Goal: Complete application form: Complete application form

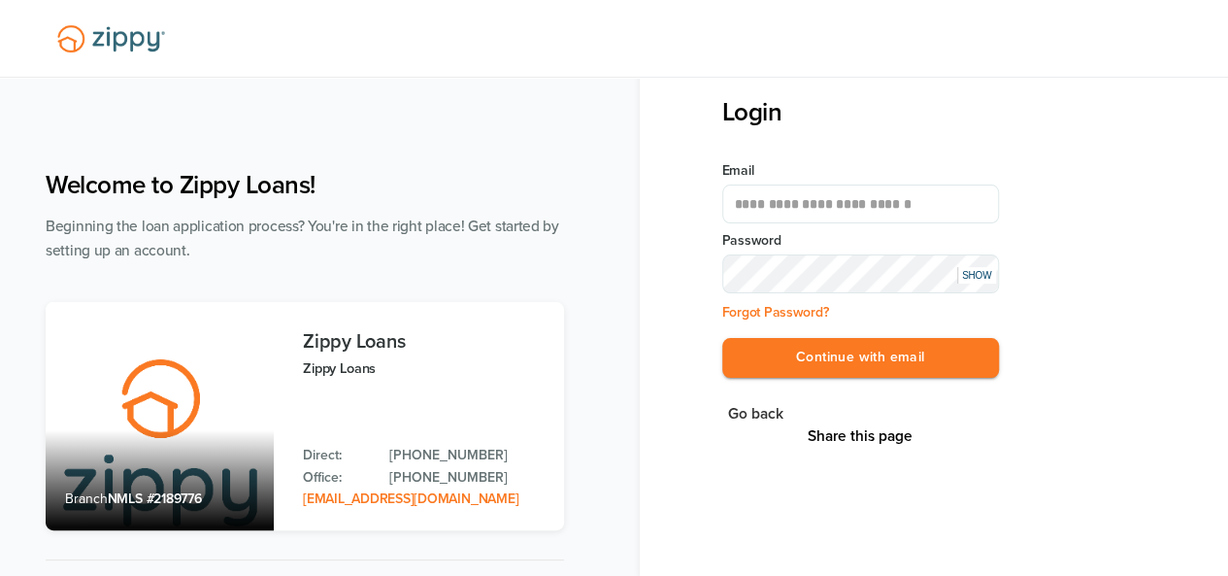
click at [872, 362] on button "Continue with email" at bounding box center [860, 358] width 277 height 40
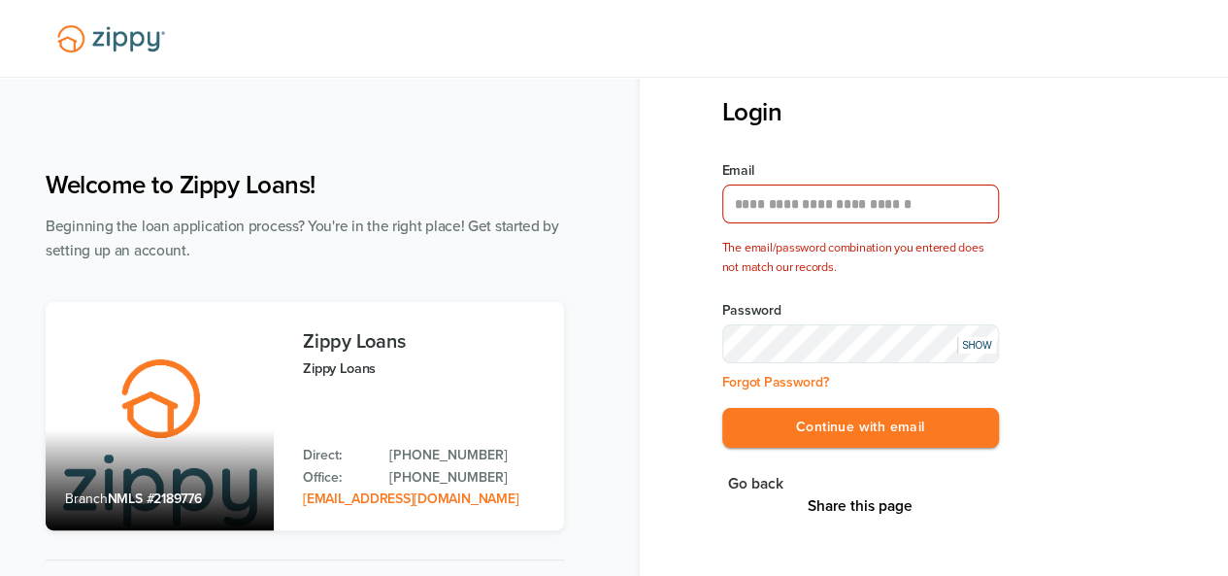
click at [973, 345] on div "SHOW" at bounding box center [976, 345] width 39 height 17
click at [722, 408] on button "Continue with email" at bounding box center [860, 428] width 277 height 40
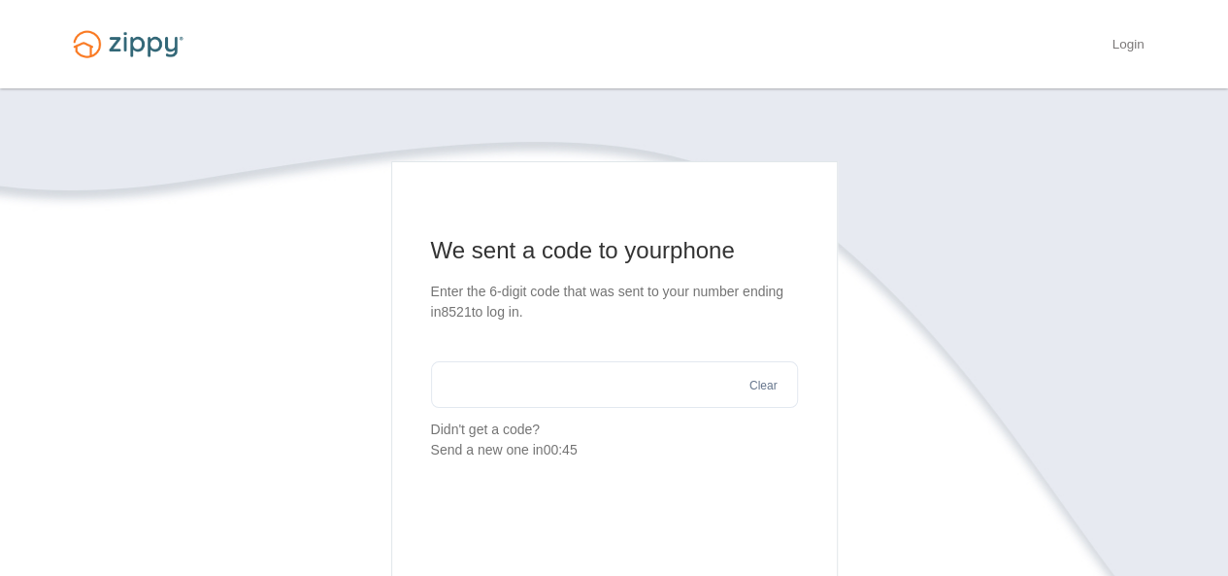
click at [591, 385] on input "text" at bounding box center [614, 384] width 367 height 47
type input "******"
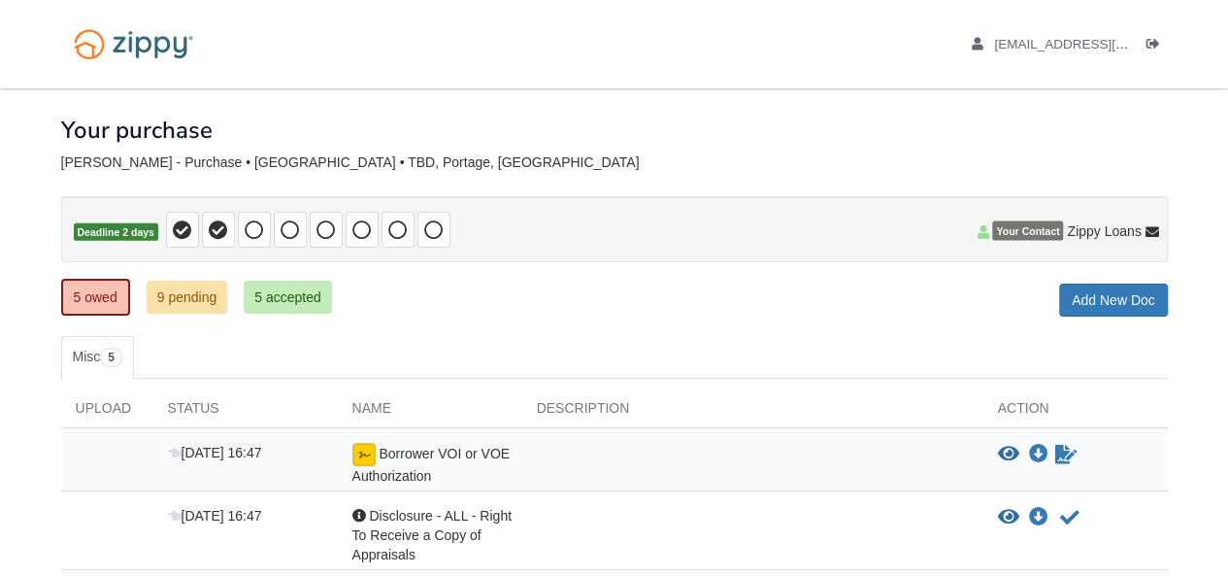
click at [455, 323] on div "× × × Pending Add Document Notice document will be included in the email sent t…" at bounding box center [614, 470] width 1106 height 764
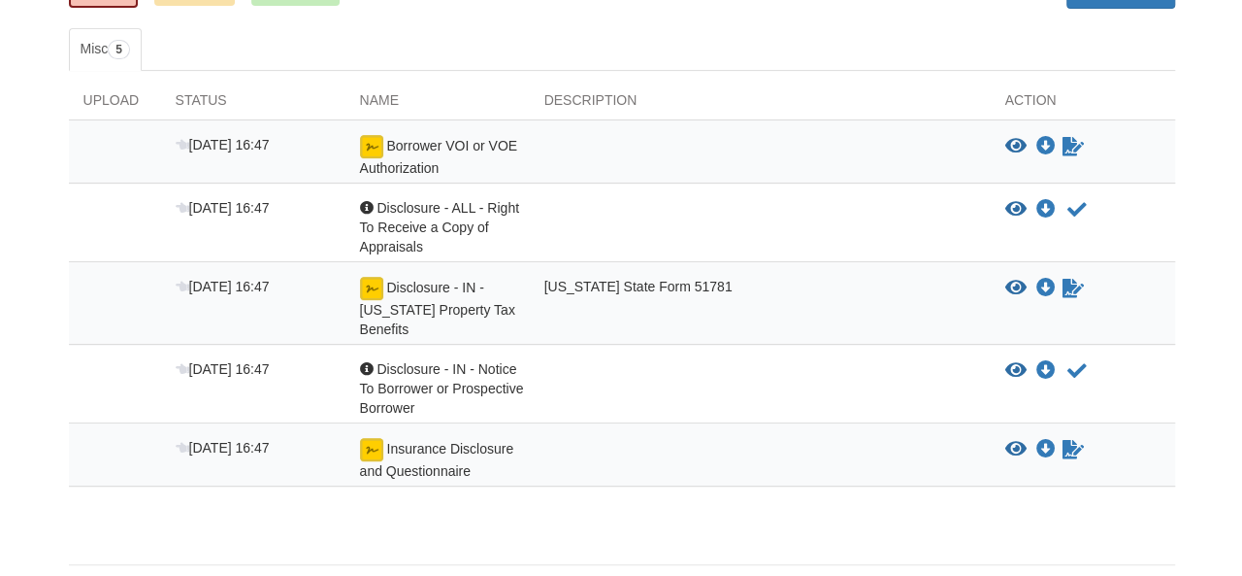
scroll to position [311, 0]
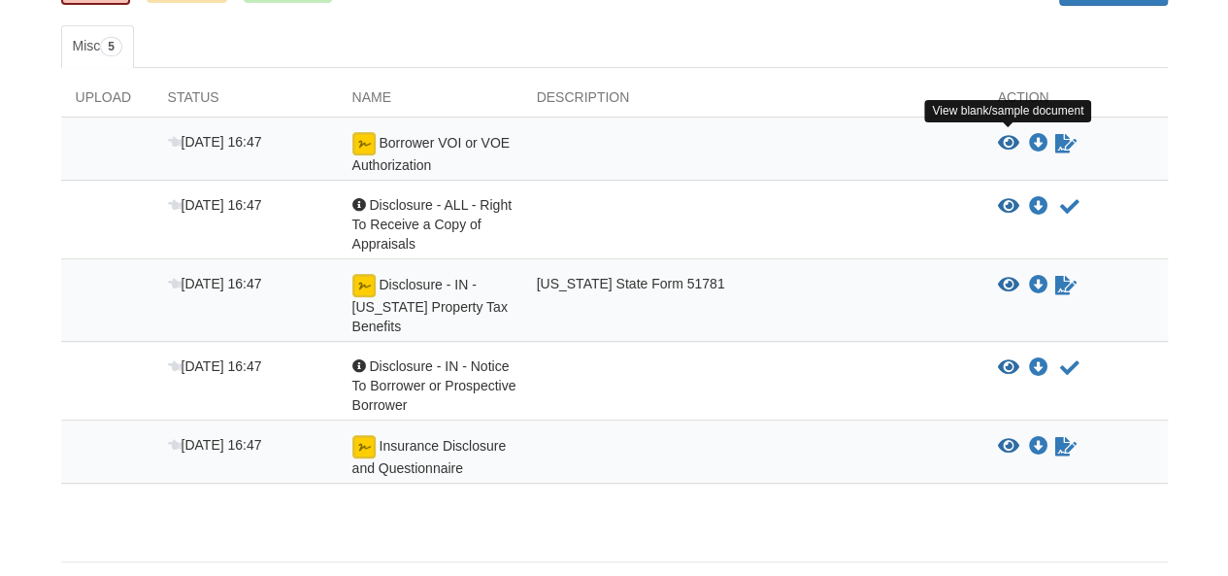
click at [1007, 137] on icon "View Borrower VOI or VOE Authorization" at bounding box center [1008, 143] width 21 height 19
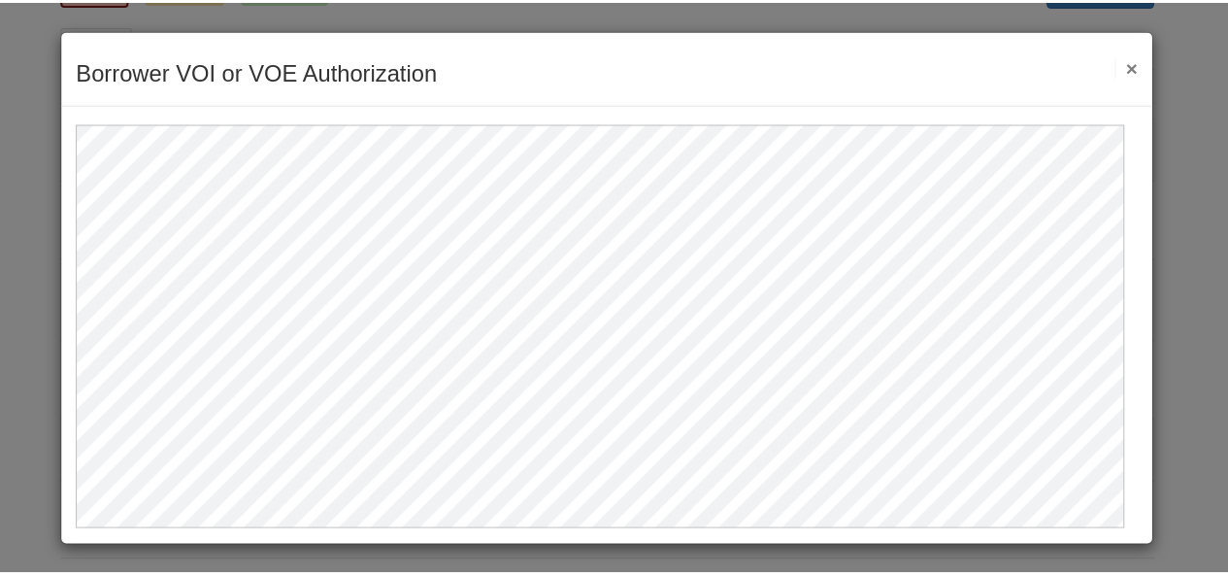
scroll to position [0, 0]
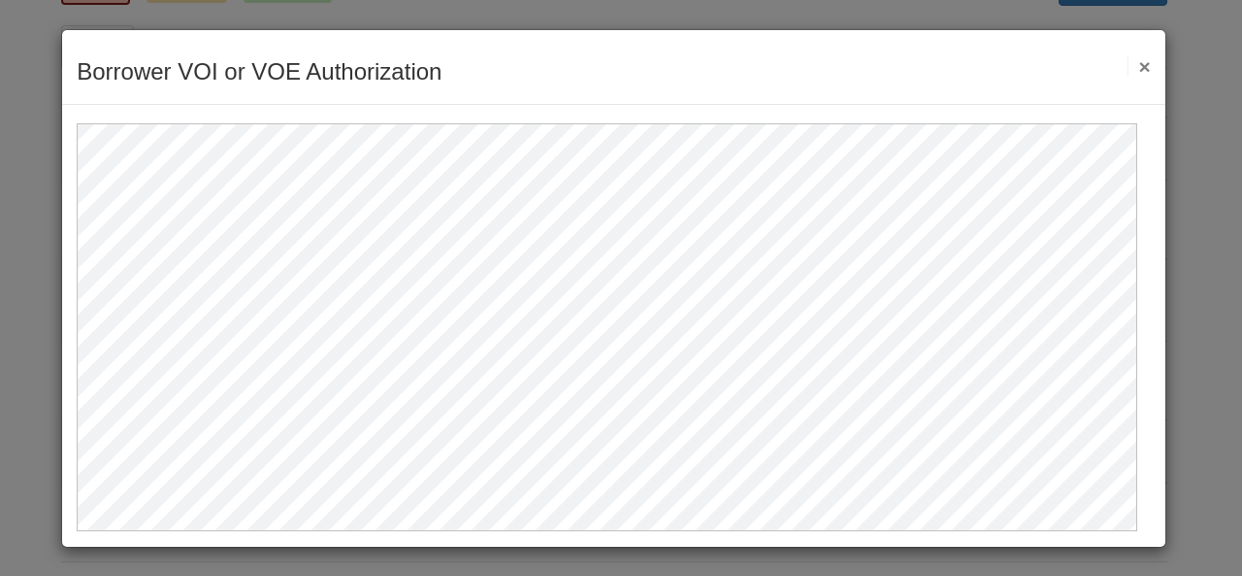
click at [1138, 348] on div at bounding box center [614, 317] width 1104 height 425
click at [1131, 63] on button "×" at bounding box center [1139, 66] width 22 height 20
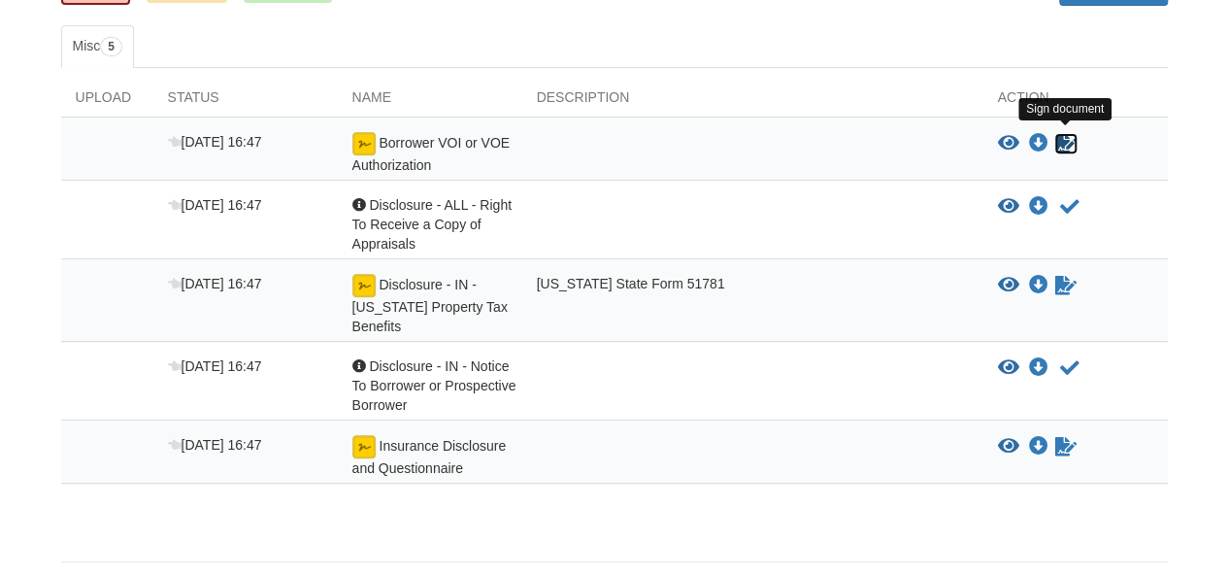
click at [1069, 142] on icon "Sign Form" at bounding box center [1065, 143] width 21 height 19
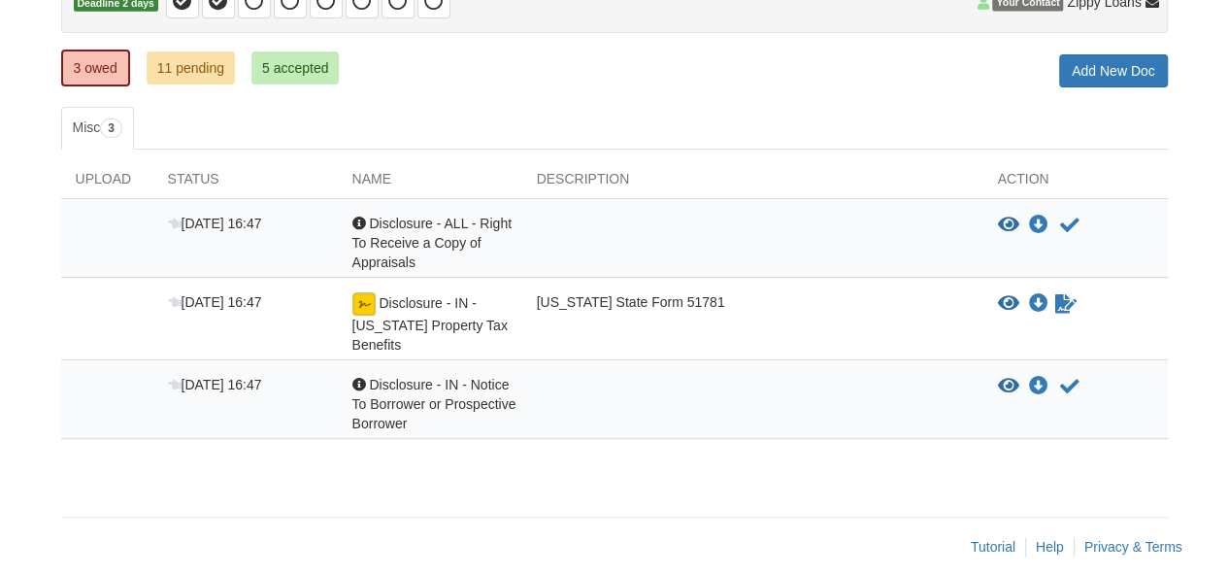
scroll to position [233, 0]
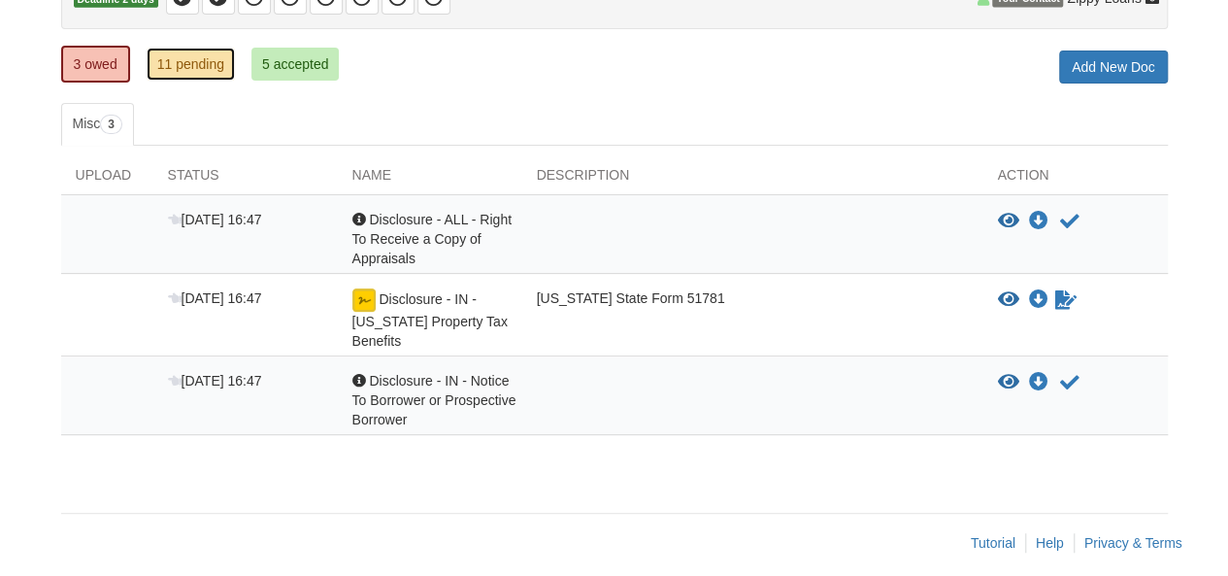
click at [188, 68] on link "11 pending" at bounding box center [191, 64] width 88 height 33
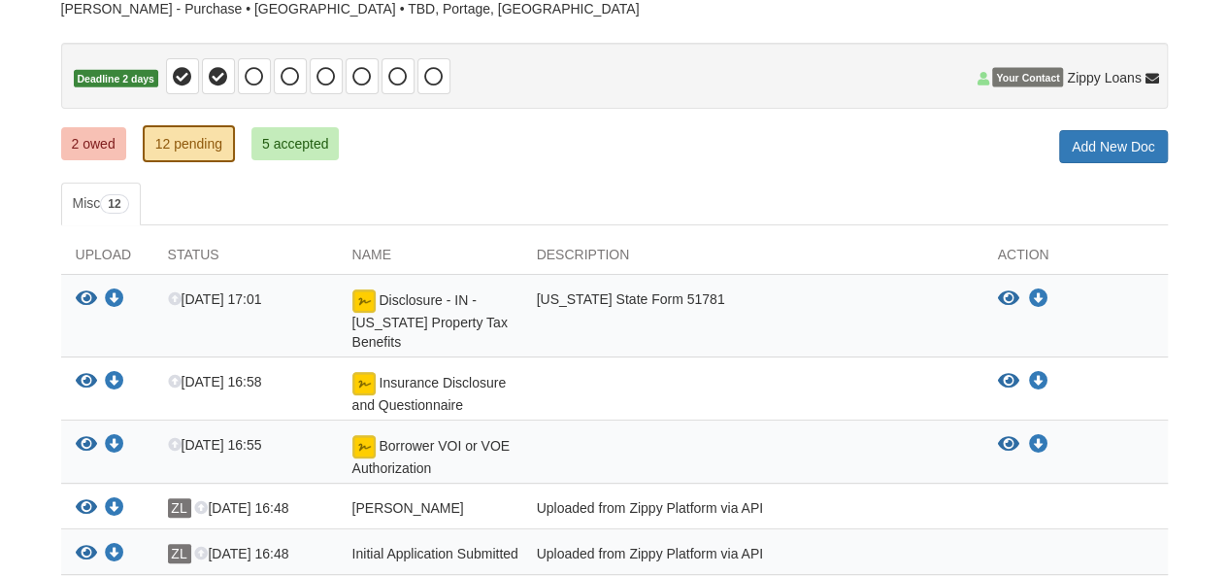
scroll to position [130, 0]
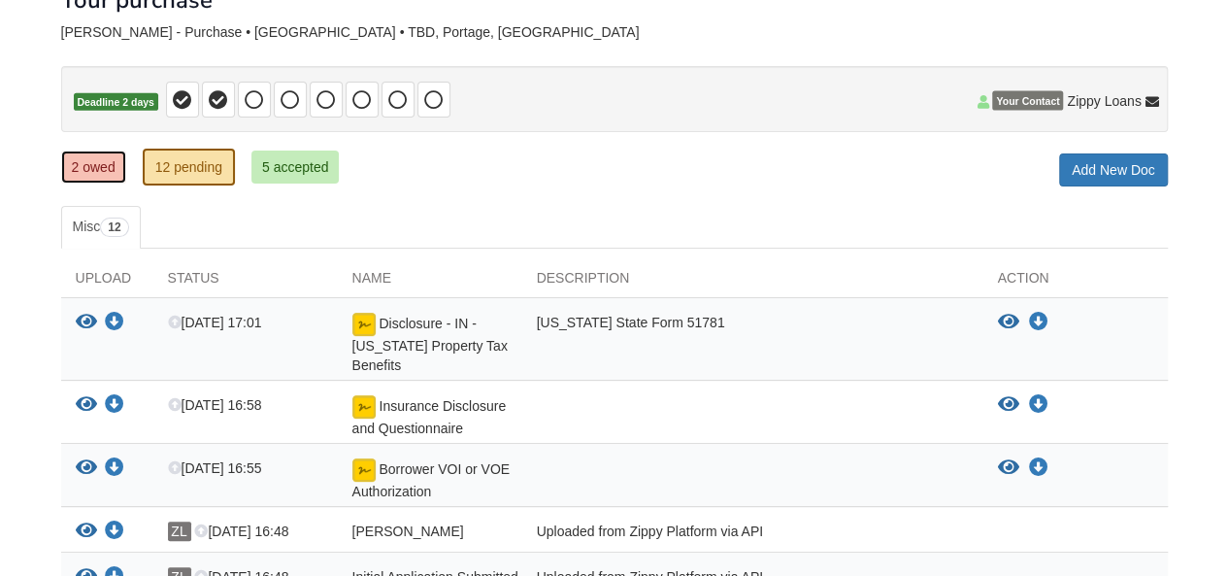
click at [107, 168] on link "2 owed" at bounding box center [93, 166] width 65 height 33
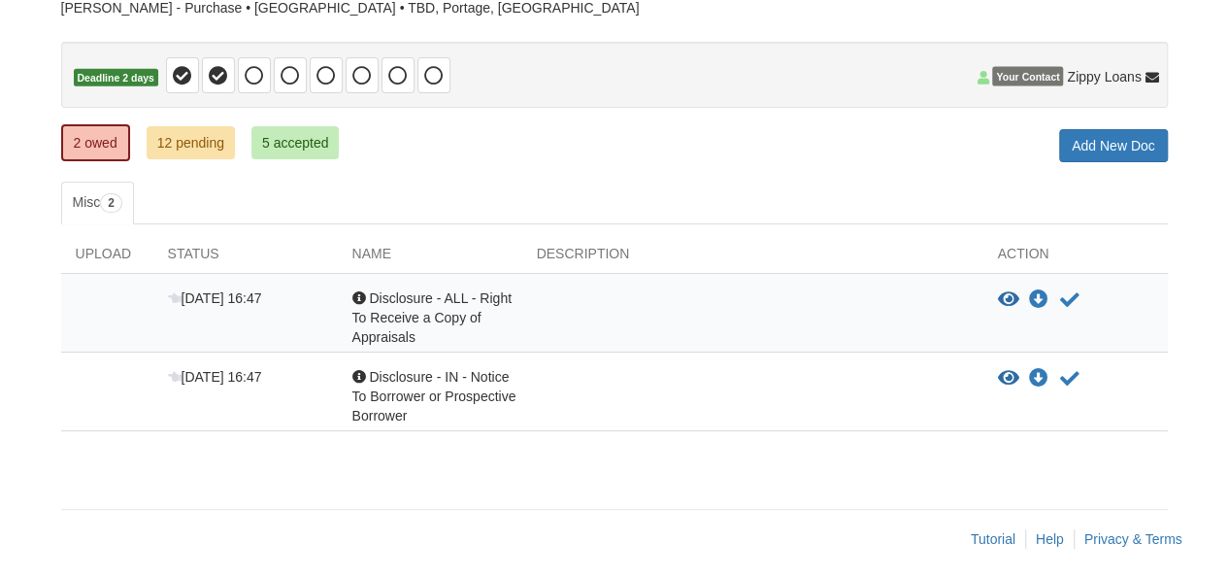
scroll to position [160, 0]
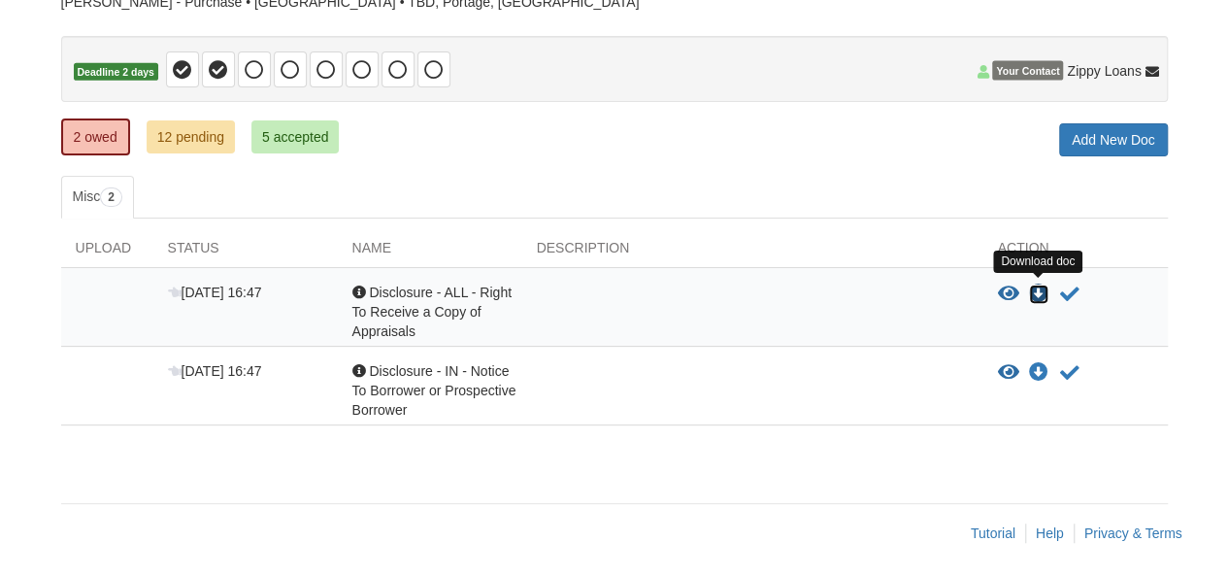
click at [1036, 287] on icon "Download Disclosure - ALL - Right To Receive a Copy of Appraisals" at bounding box center [1038, 293] width 19 height 19
click at [1068, 295] on icon "Acknowledge receipt of document" at bounding box center [1069, 293] width 19 height 19
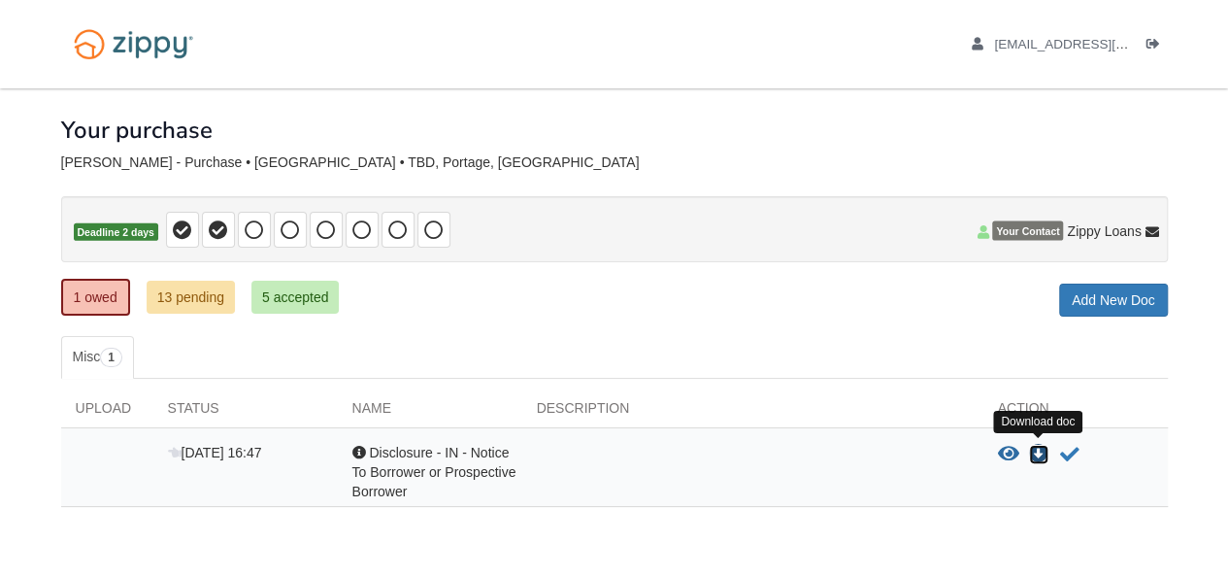
click at [1040, 449] on icon "Download Disclosure - IN - Notice To Borrower or Prospective Borrower" at bounding box center [1038, 454] width 19 height 19
click at [1039, 447] on icon "Download Disclosure - IN - Notice To Borrower or Prospective Borrower" at bounding box center [1038, 454] width 19 height 19
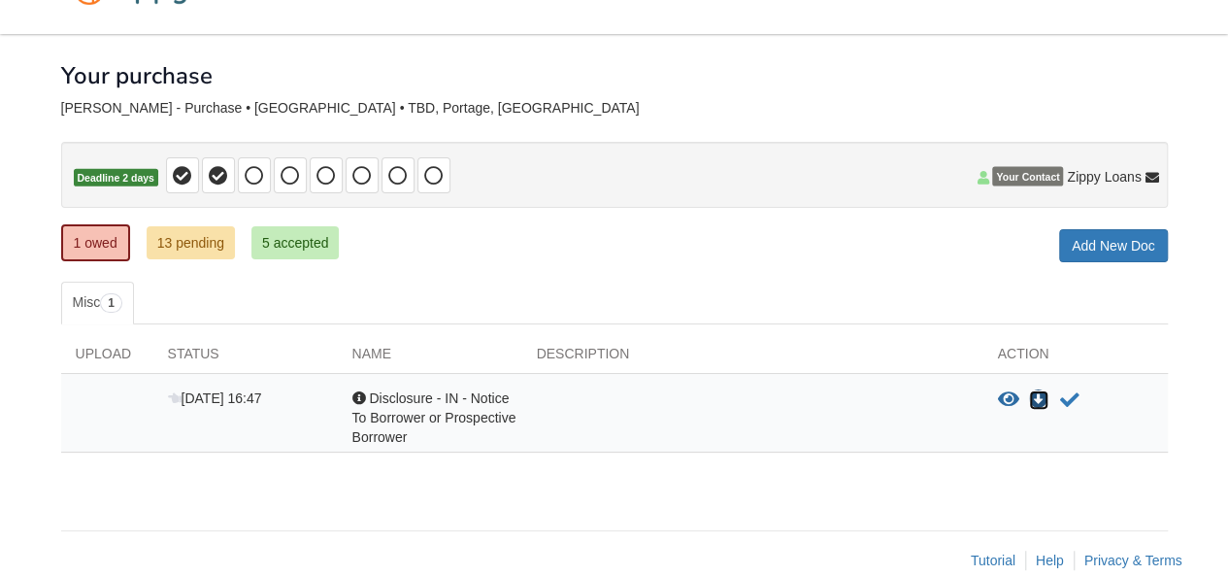
scroll to position [82, 0]
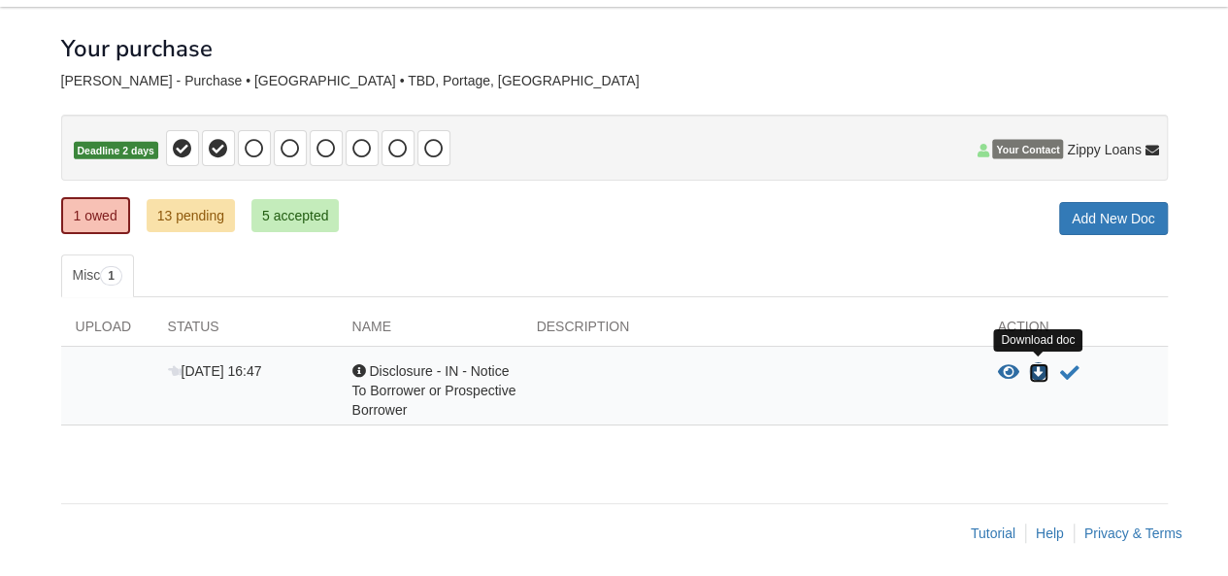
click at [1038, 375] on icon "Download Disclosure - IN - Notice To Borrower or Prospective Borrower" at bounding box center [1038, 372] width 19 height 19
click at [1075, 365] on icon "Acknowledge receipt of document" at bounding box center [1069, 372] width 19 height 19
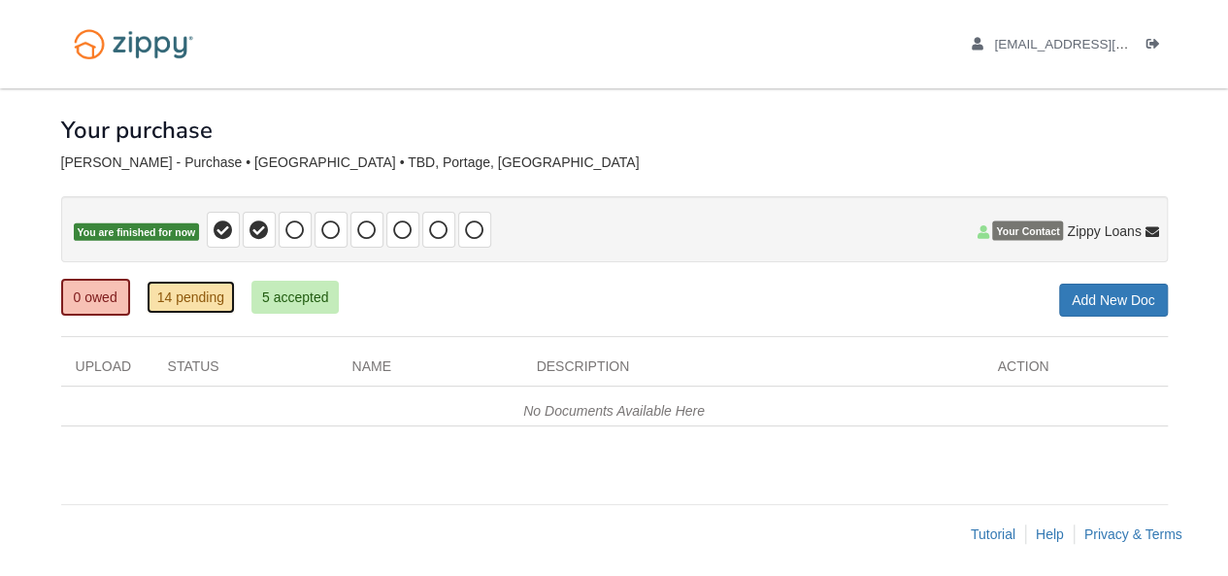
click at [200, 296] on link "14 pending" at bounding box center [191, 297] width 88 height 33
click at [201, 305] on link "14 pending" at bounding box center [191, 297] width 88 height 33
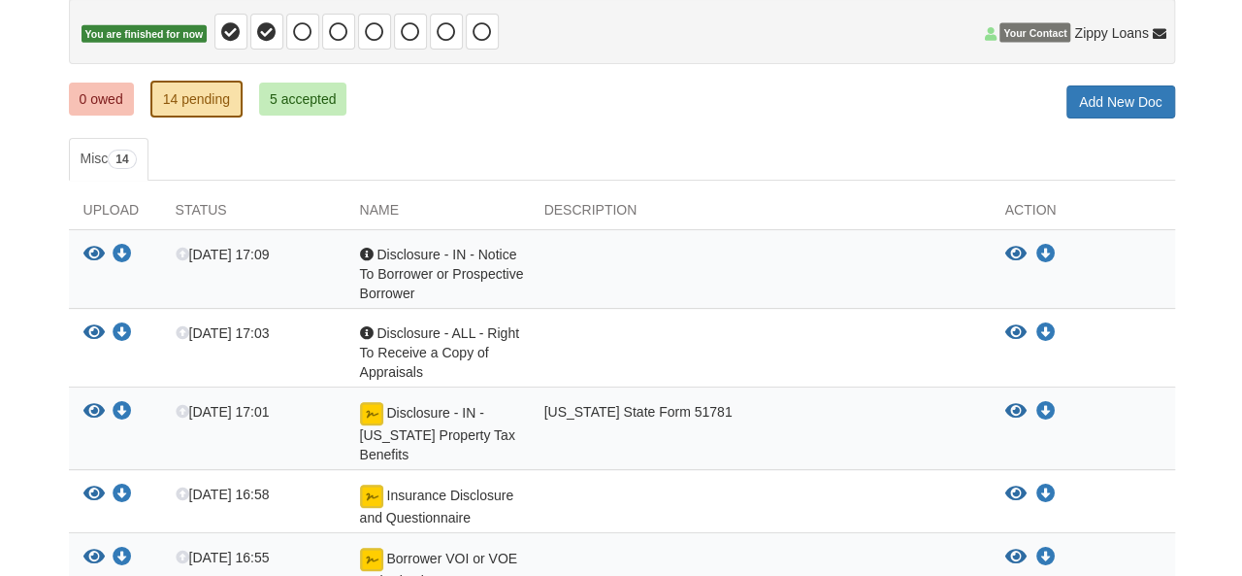
scroll to position [233, 0]
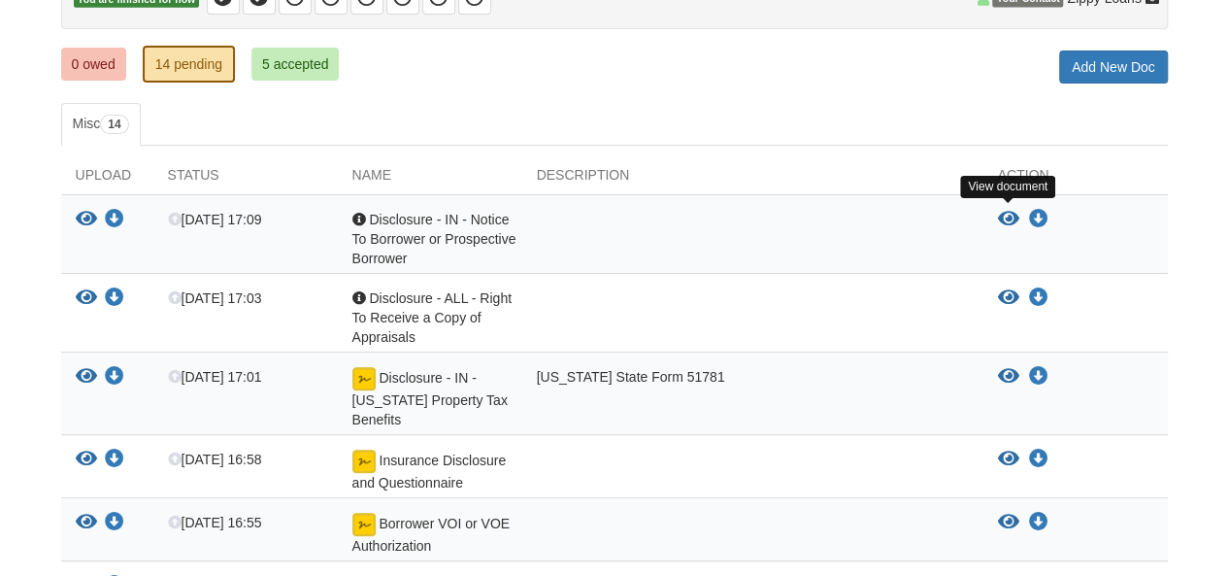
click at [1008, 218] on icon "View Disclosure - IN - Notice To Borrower or Prospective Borrower" at bounding box center [1008, 219] width 21 height 19
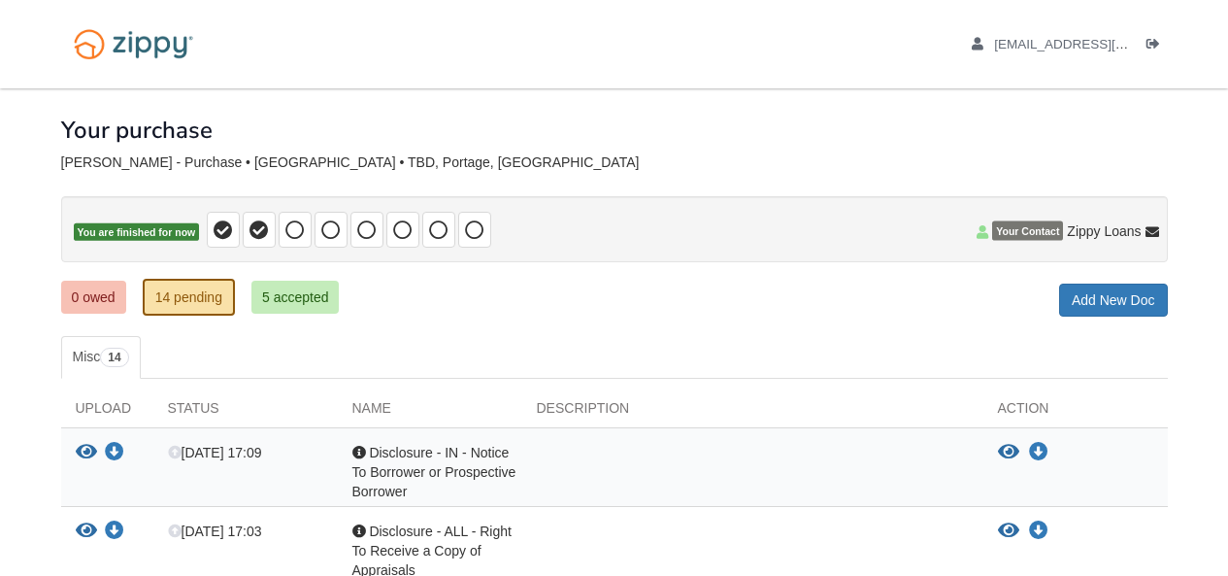
scroll to position [229, 0]
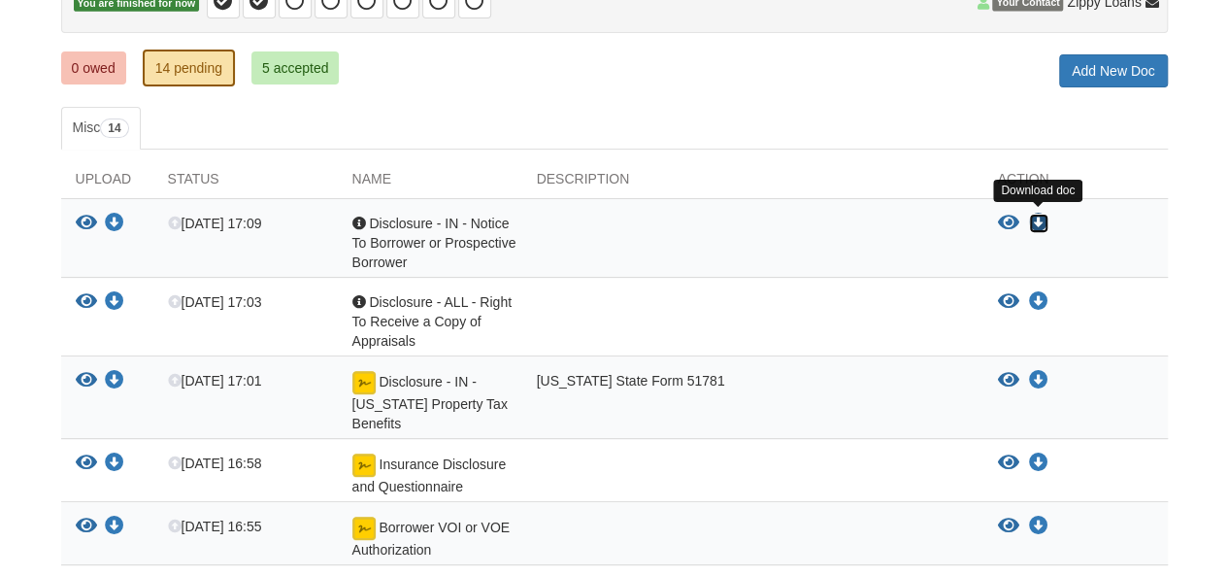
click at [1037, 225] on icon "Download Disclosure - IN - Notice To Borrower or Prospective Borrower" at bounding box center [1038, 223] width 19 height 19
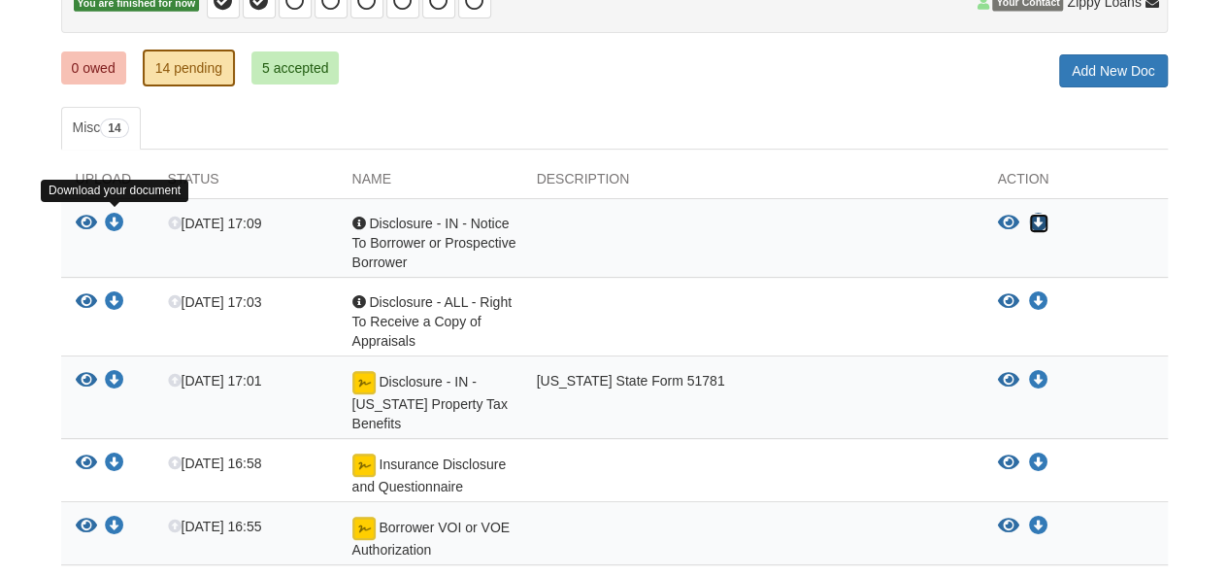
scroll to position [233, 0]
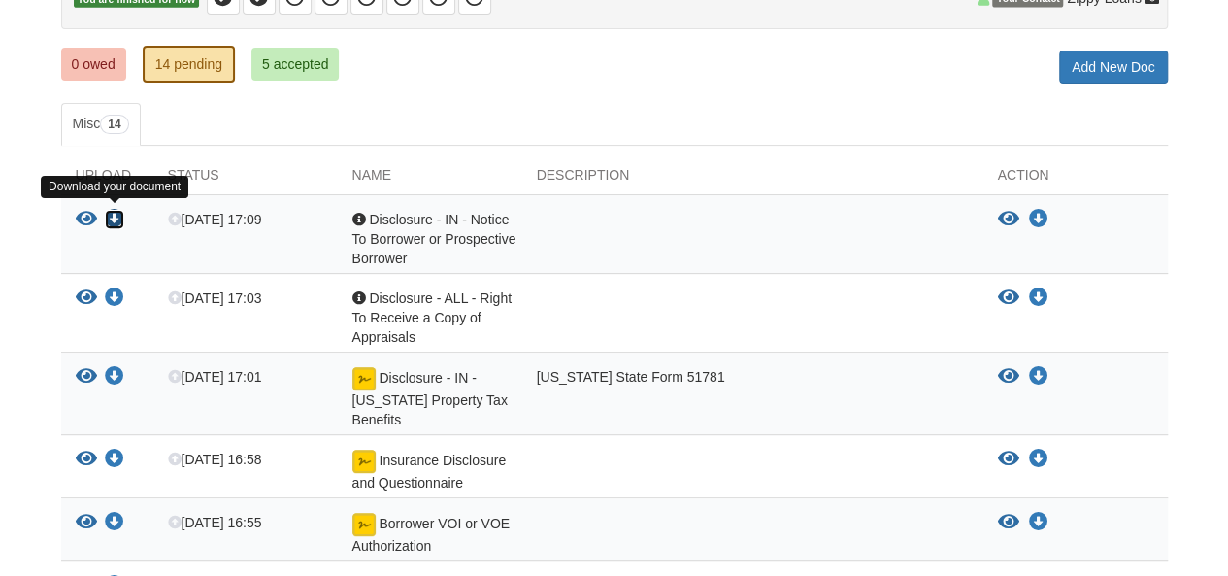
click at [114, 218] on icon "Download Disclosure - IN - Notice To Borrower or Prospective Borrower" at bounding box center [114, 219] width 19 height 19
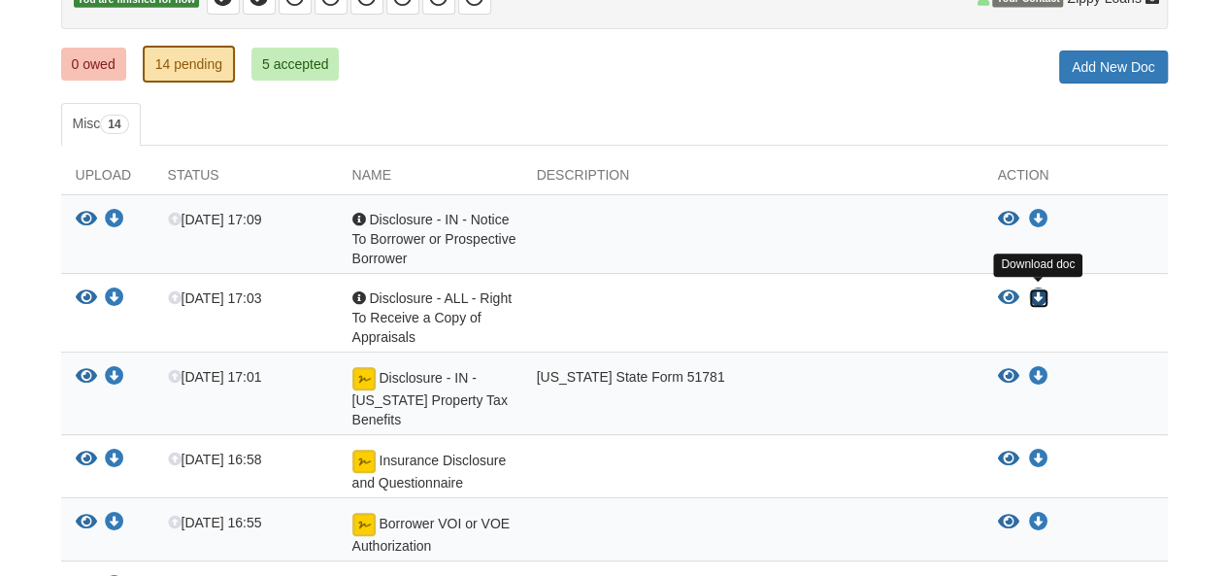
click at [1037, 292] on icon "Download Disclosure - ALL - Right To Receive a Copy of Appraisals" at bounding box center [1038, 297] width 19 height 19
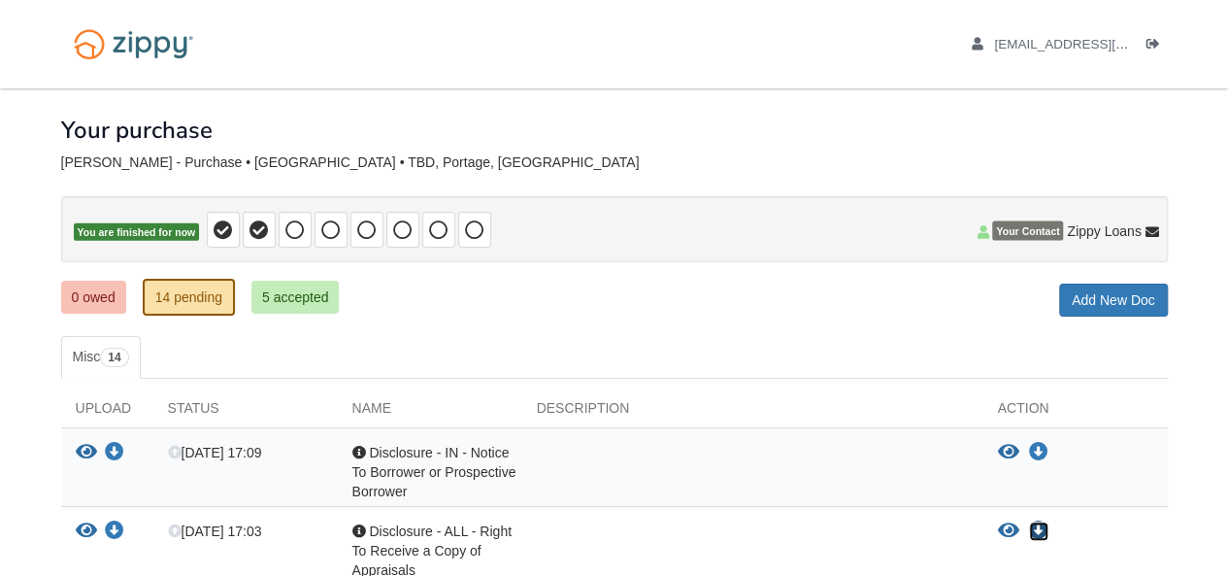
scroll to position [503, 0]
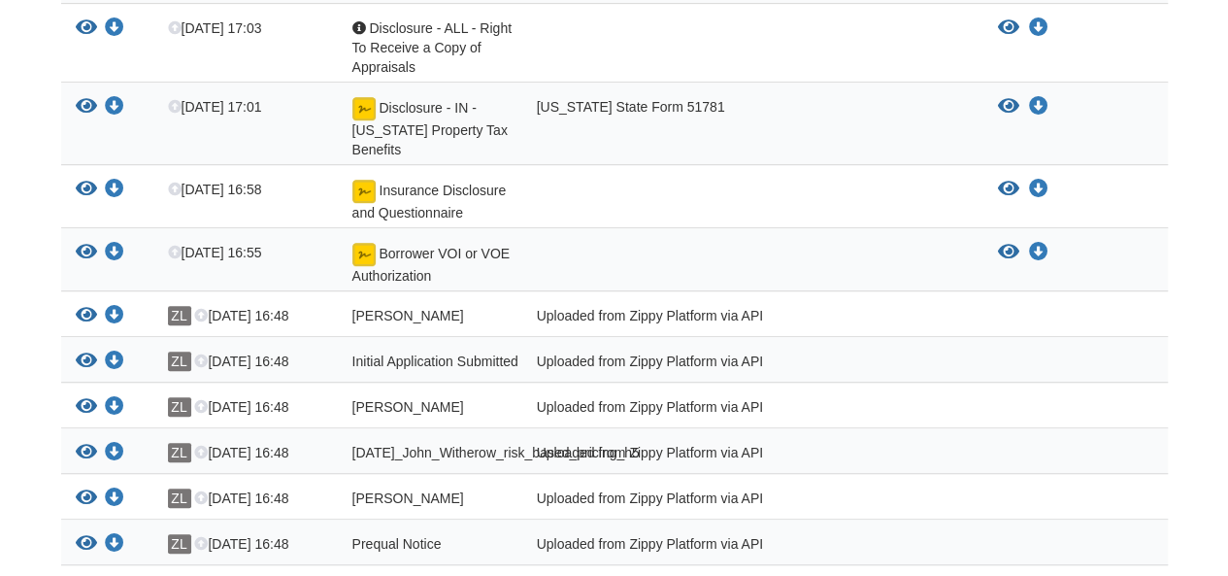
drag, startPoint x: 1233, startPoint y: 384, endPoint x: 748, endPoint y: 400, distance: 484.6
click at [748, 400] on div "Uploaded from Zippy Platform via API" at bounding box center [752, 409] width 461 height 25
click at [89, 397] on icon "View John_Witherow_true_and_correct_consent" at bounding box center [86, 406] width 21 height 19
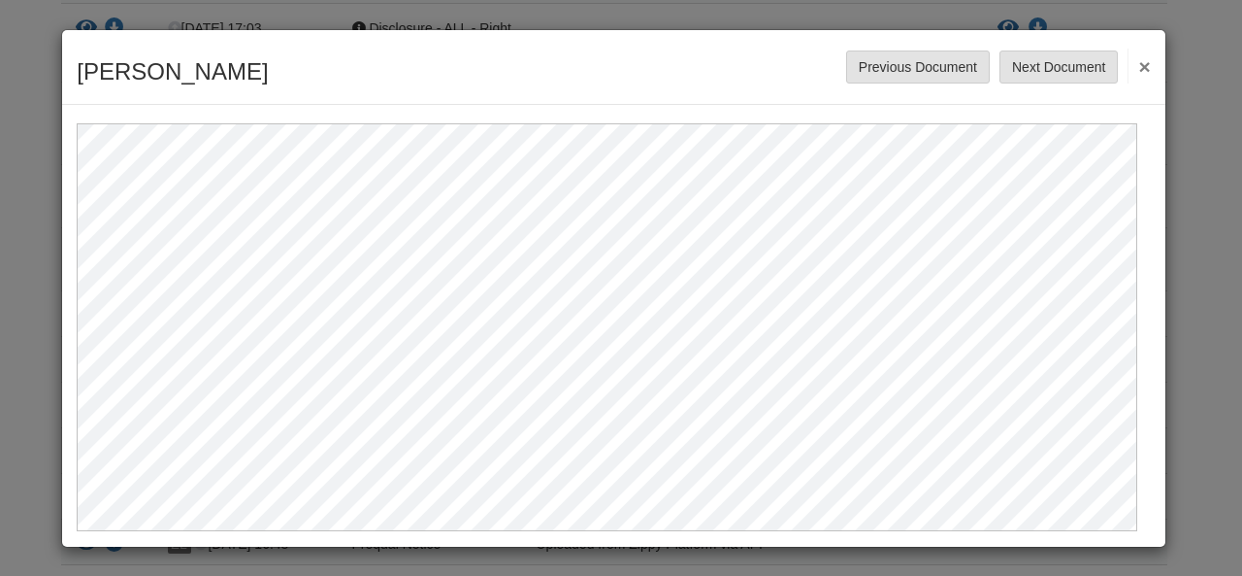
click at [1137, 62] on button "×" at bounding box center [1139, 66] width 22 height 35
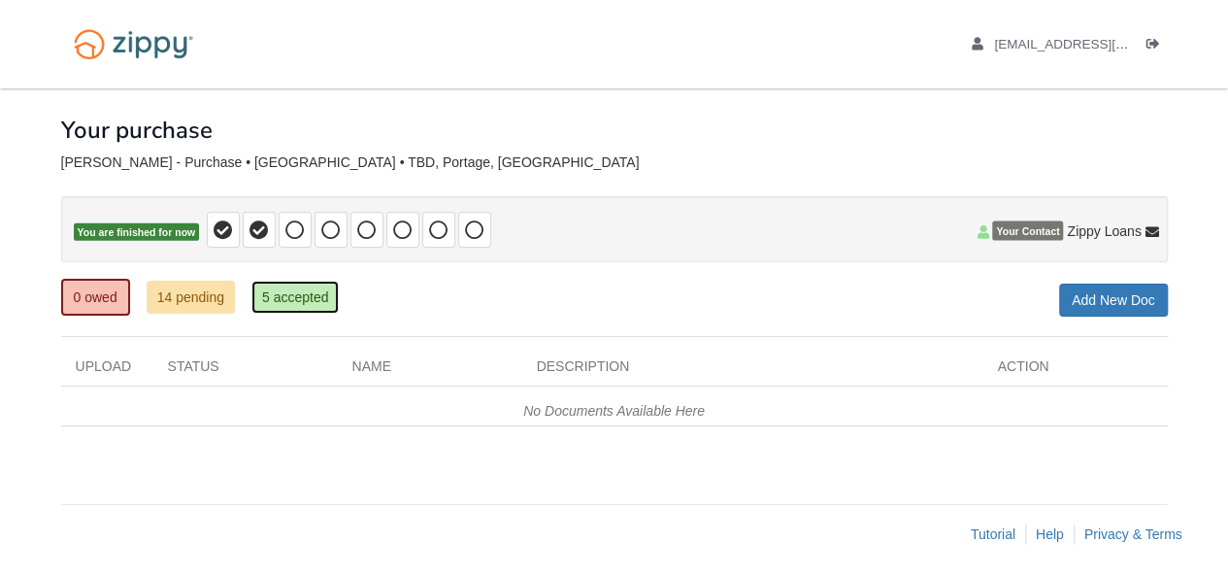
click at [300, 294] on link "5 accepted" at bounding box center [295, 297] width 88 height 33
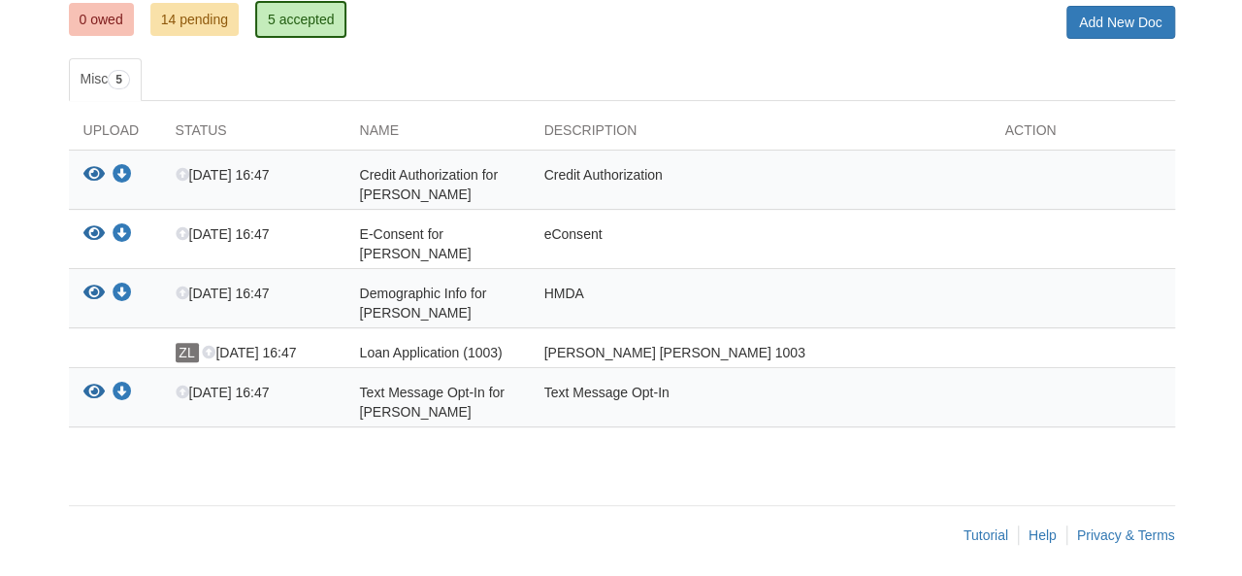
scroll to position [279, 0]
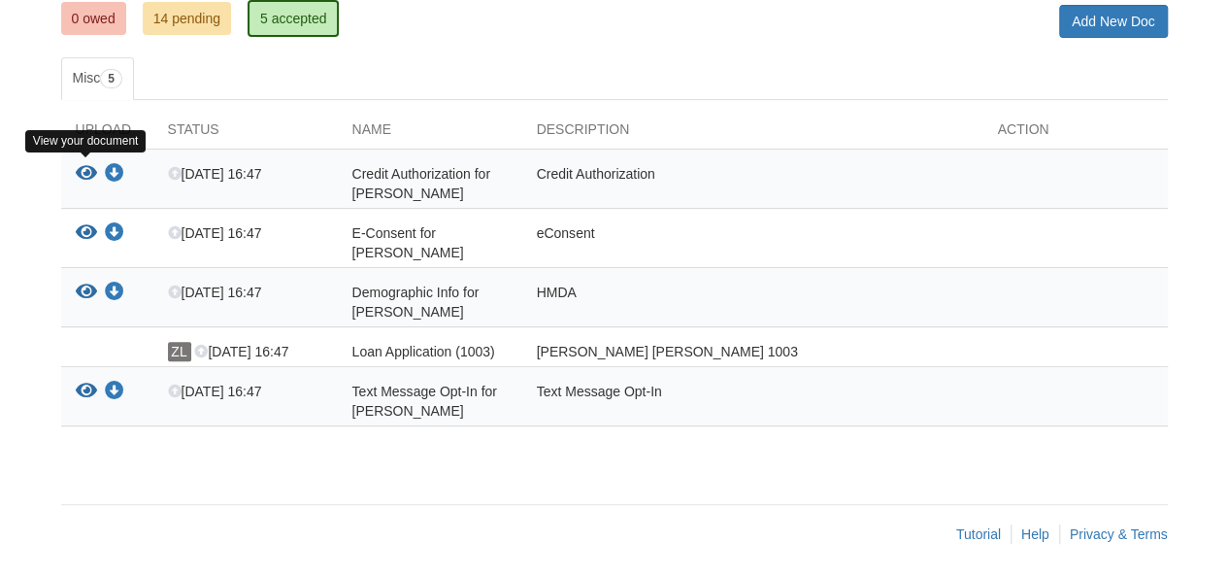
click at [85, 170] on icon "View Credit Authorization for Harold Witherow" at bounding box center [86, 173] width 21 height 19
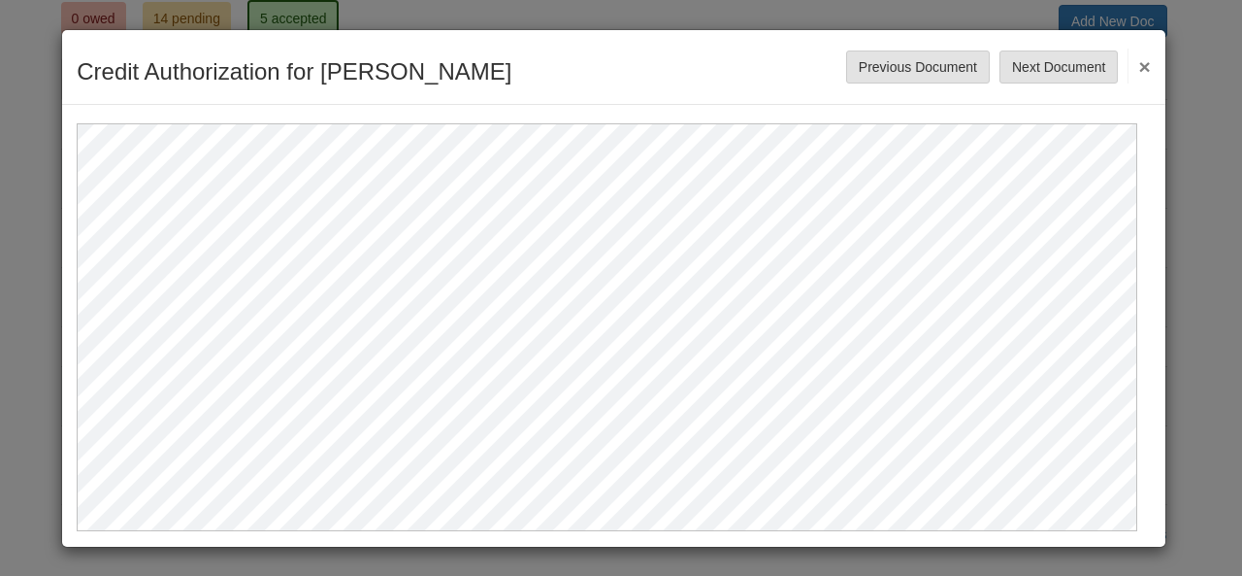
click at [1133, 65] on button "×" at bounding box center [1139, 66] width 22 height 35
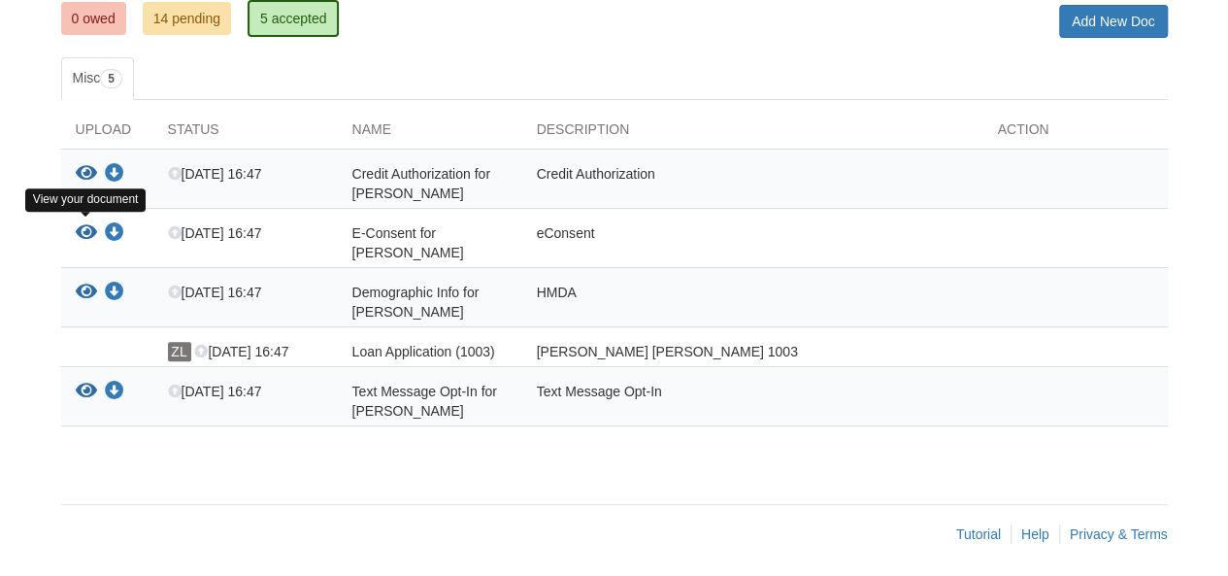
click at [79, 230] on icon "View E-Consent for Harold Witherow" at bounding box center [86, 232] width 21 height 19
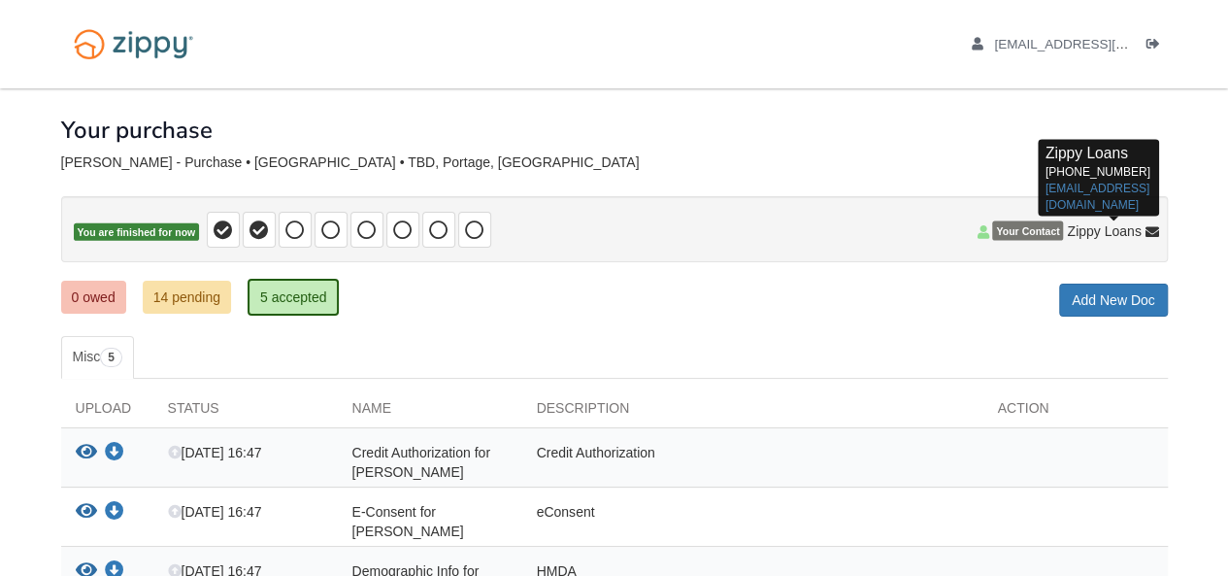
click at [1149, 230] on icon at bounding box center [1152, 233] width 14 height 14
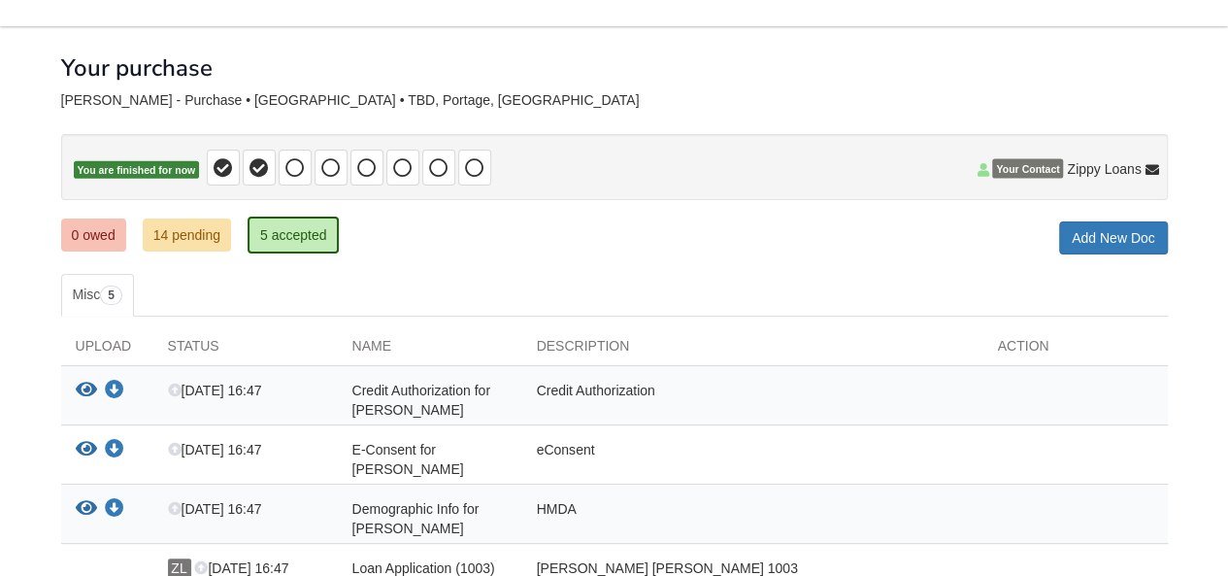
scroll to position [46, 0]
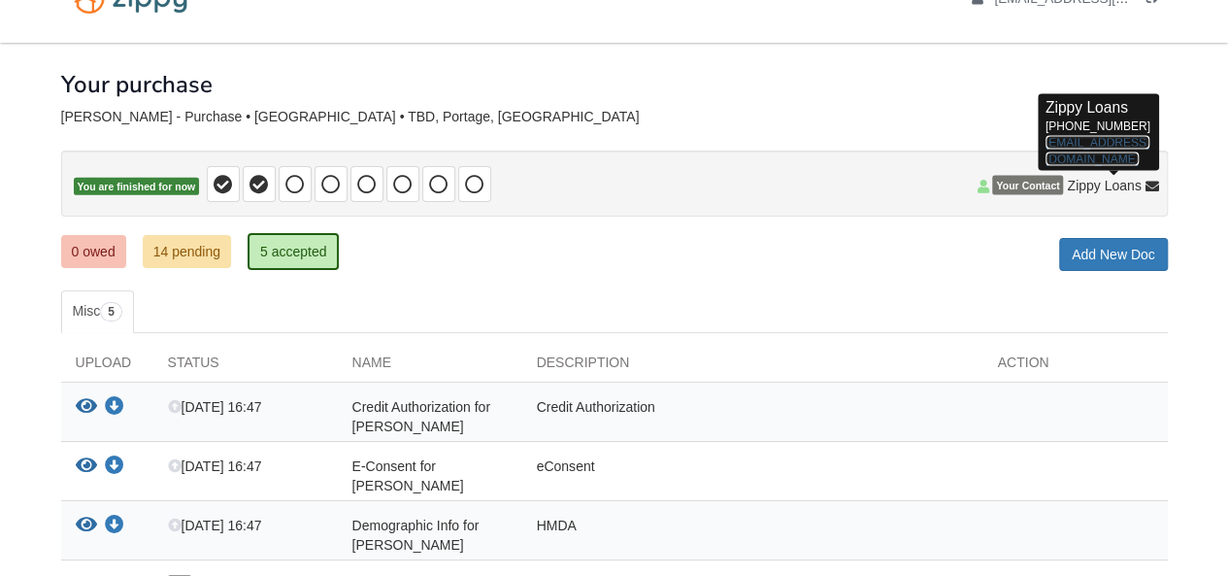
click at [1093, 147] on link "zippyguide@zippymh.com" at bounding box center [1097, 151] width 104 height 30
click at [1099, 143] on link "zippyguide@zippymh.com" at bounding box center [1097, 151] width 104 height 30
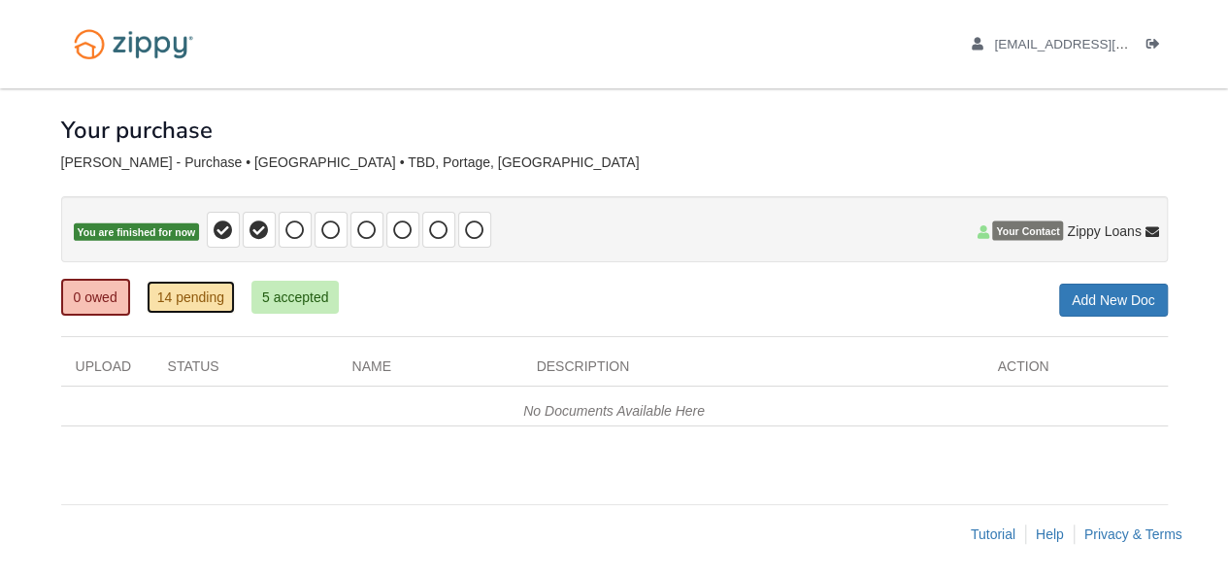
click at [216, 292] on link "14 pending" at bounding box center [191, 297] width 88 height 33
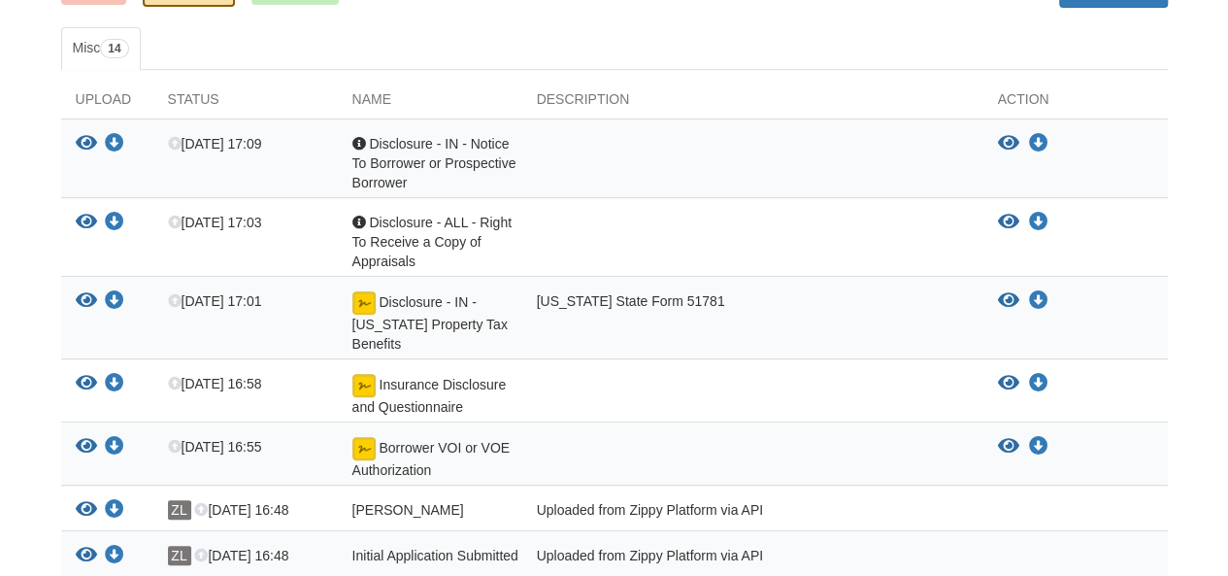
scroll to position [311, 0]
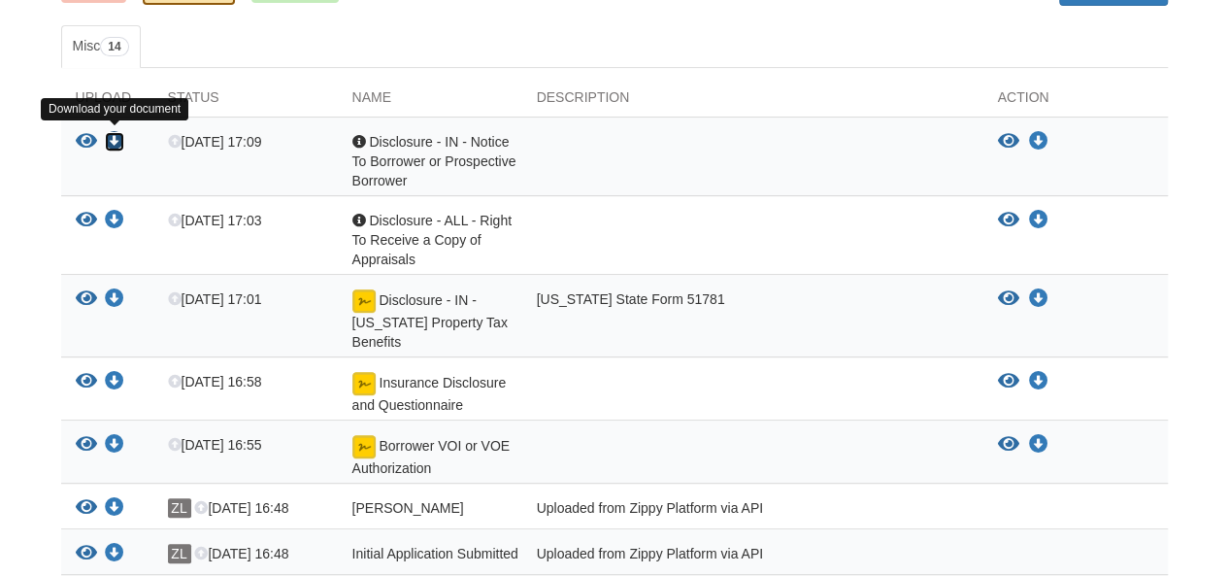
click at [116, 143] on icon "Download Disclosure - IN - Notice To Borrower or Prospective Borrower" at bounding box center [114, 141] width 19 height 19
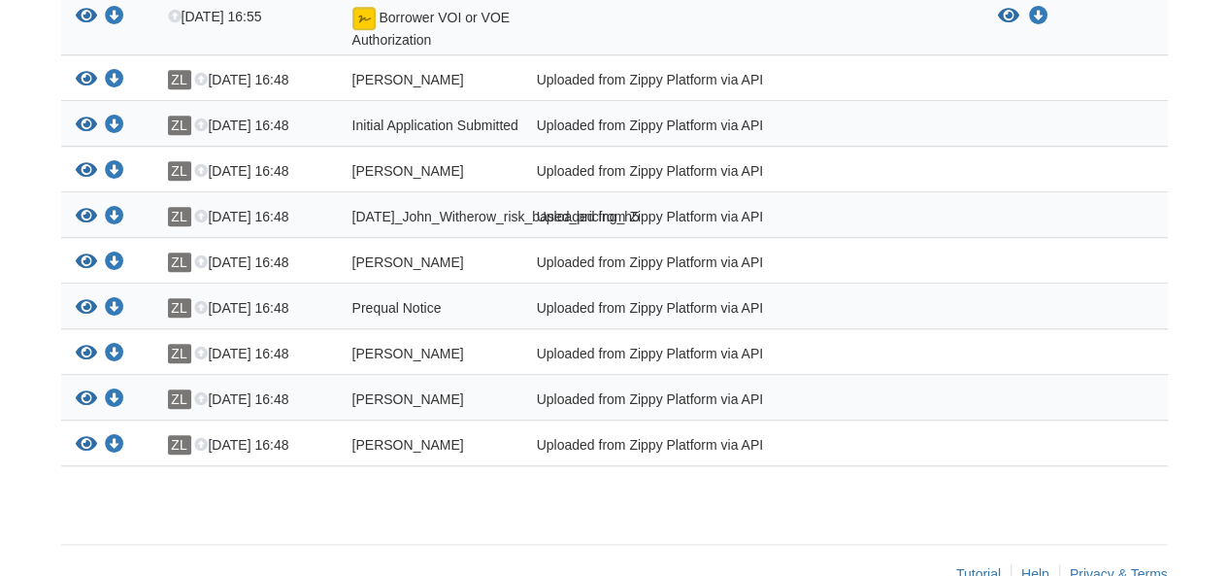
scroll to position [792, 0]
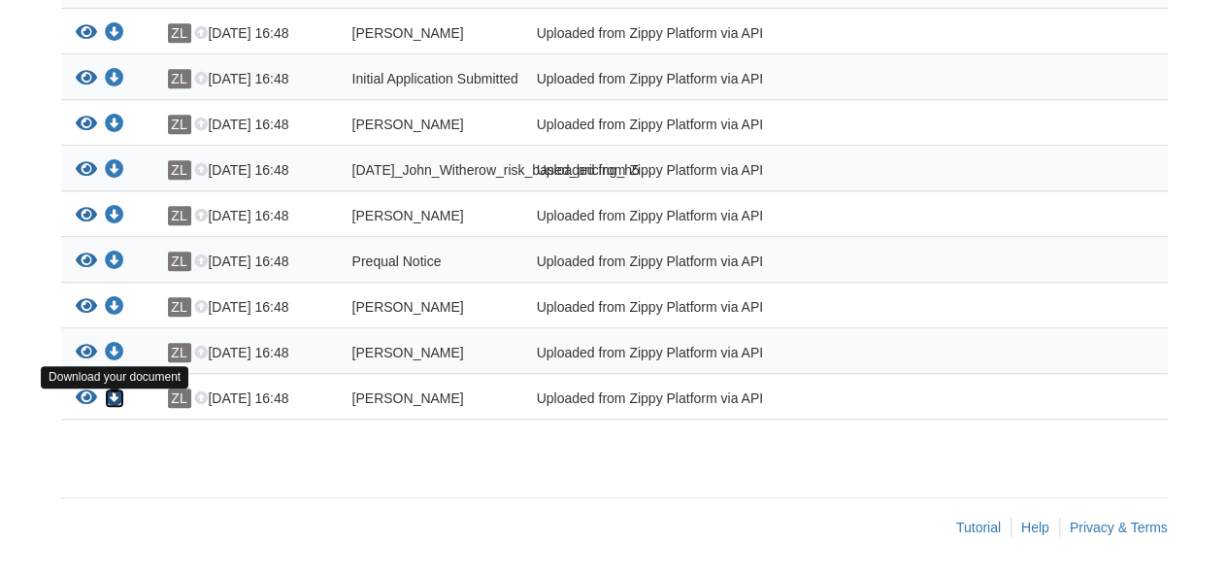
click at [115, 399] on icon "Download John_Witherow_esign_consent" at bounding box center [114, 397] width 19 height 19
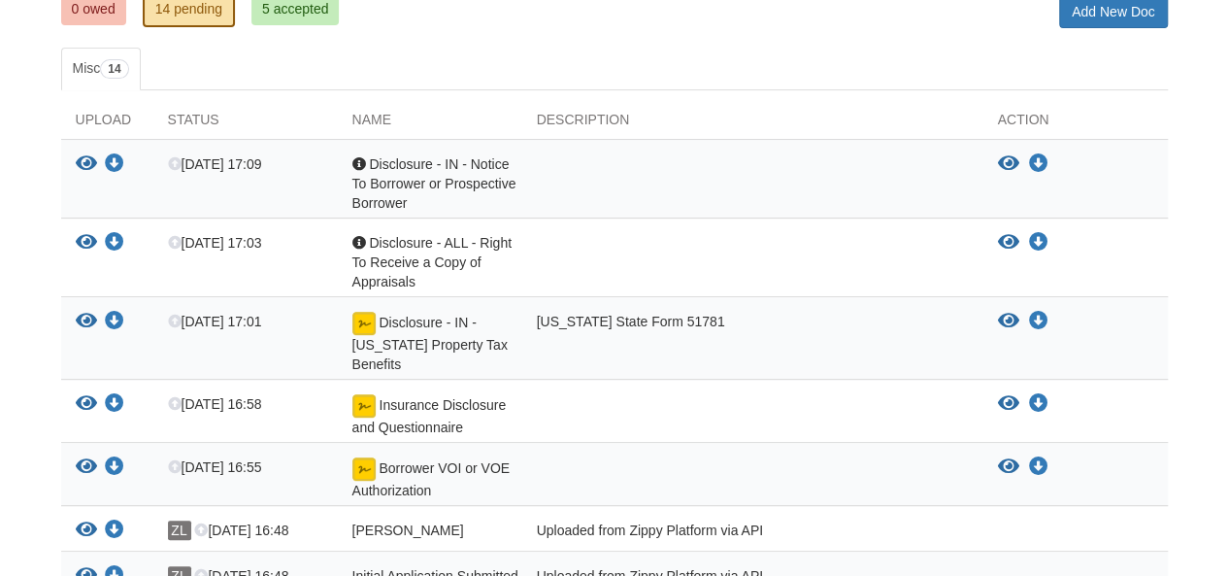
scroll to position [0, 0]
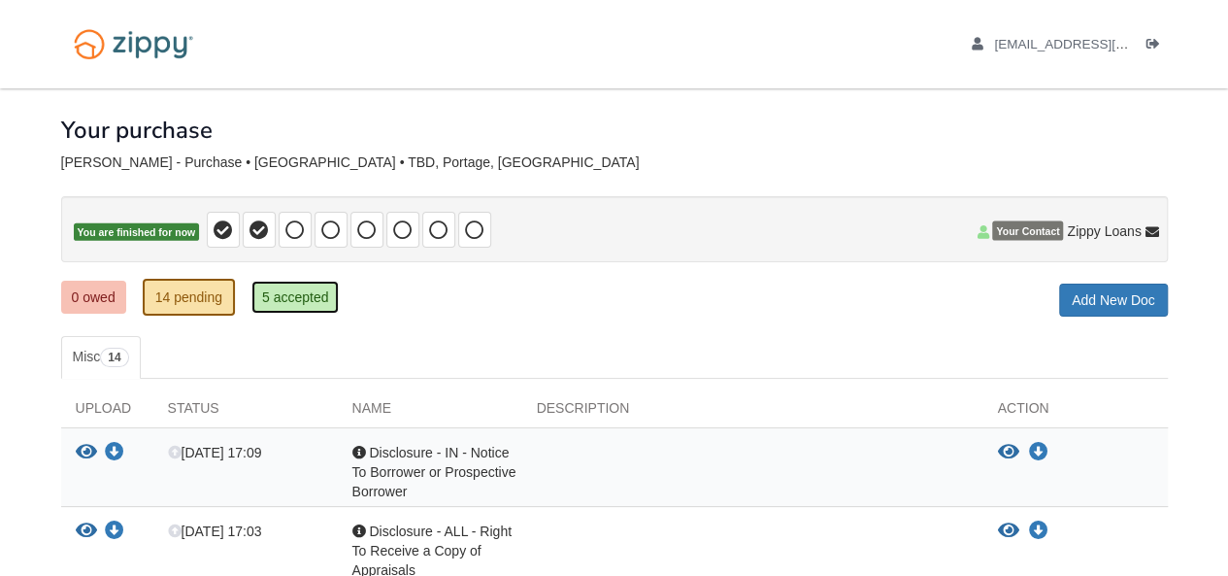
click at [299, 298] on link "5 accepted" at bounding box center [295, 297] width 88 height 33
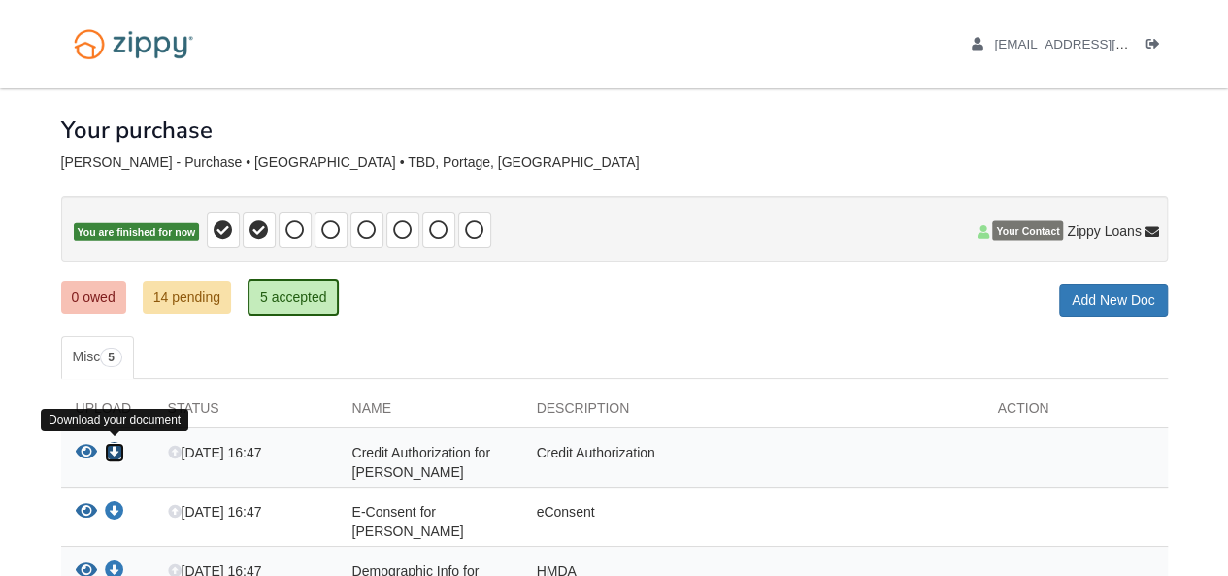
click at [113, 446] on icon "Download Credit Authorization for Harold Witherow" at bounding box center [114, 452] width 19 height 19
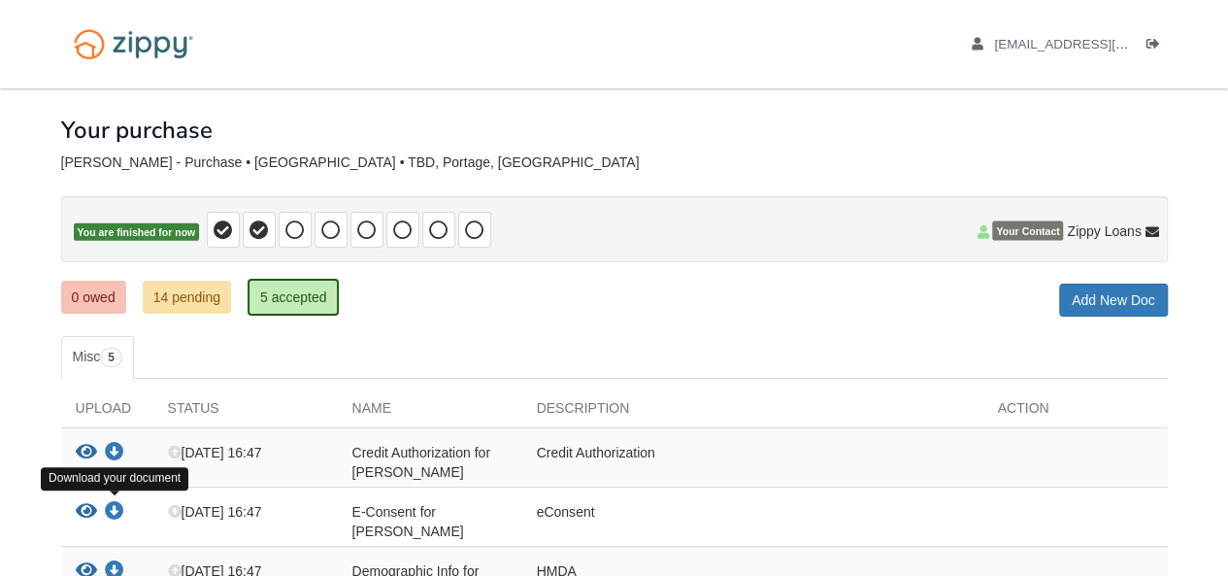
click at [116, 502] on icon "Download E-Consent for Harold Witherow" at bounding box center [114, 511] width 19 height 19
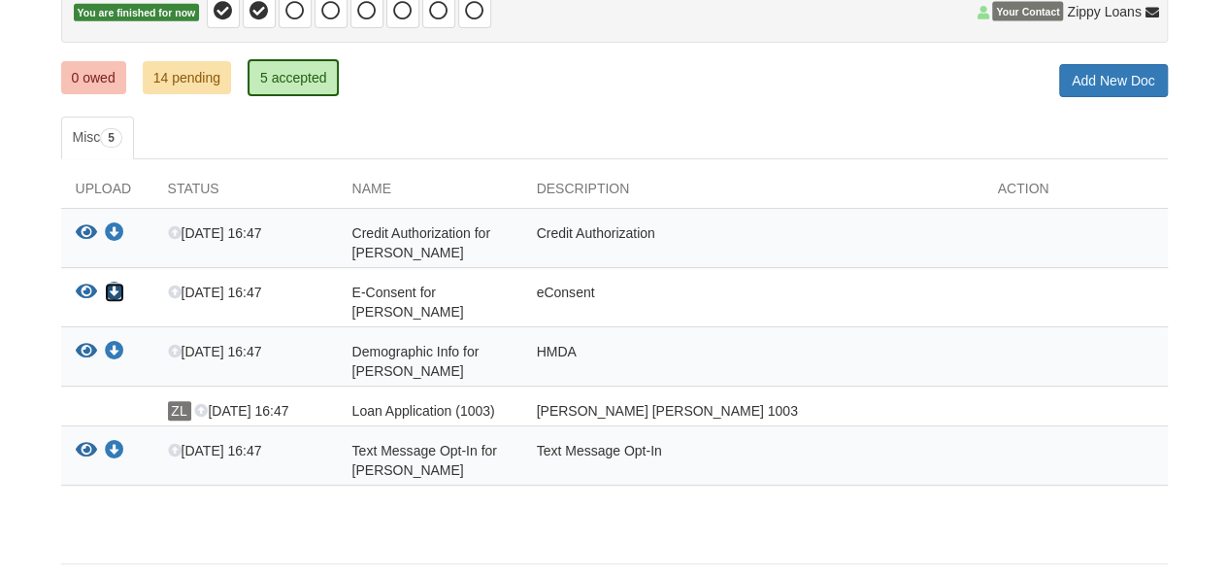
scroll to position [233, 0]
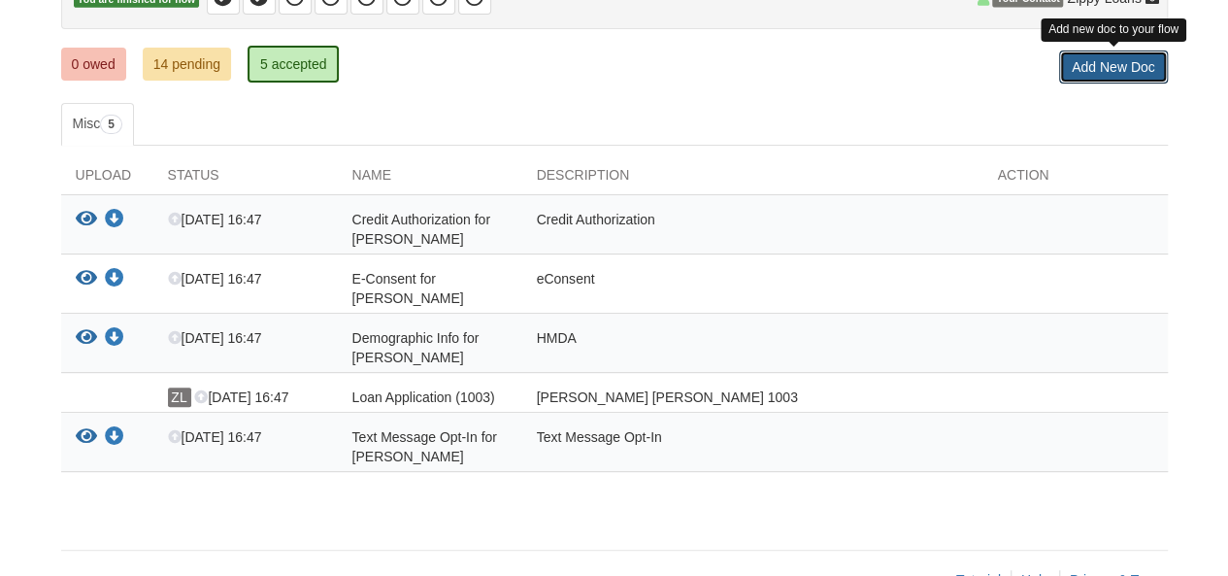
click at [1121, 68] on link "Add New Doc" at bounding box center [1113, 66] width 109 height 33
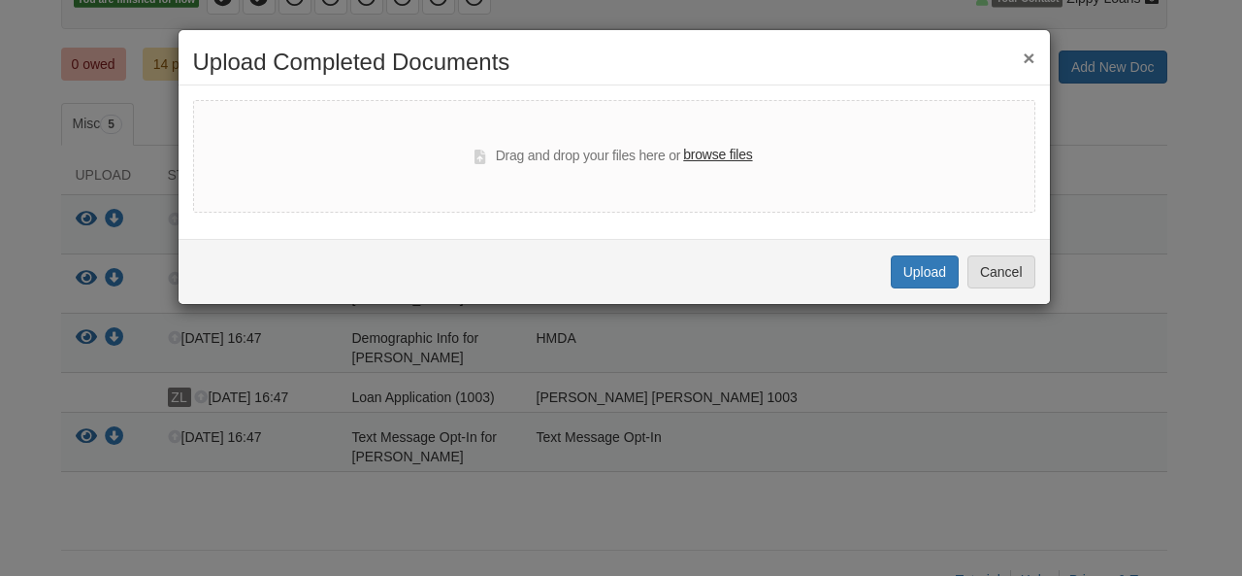
click at [1033, 56] on button "×" at bounding box center [1029, 58] width 12 height 20
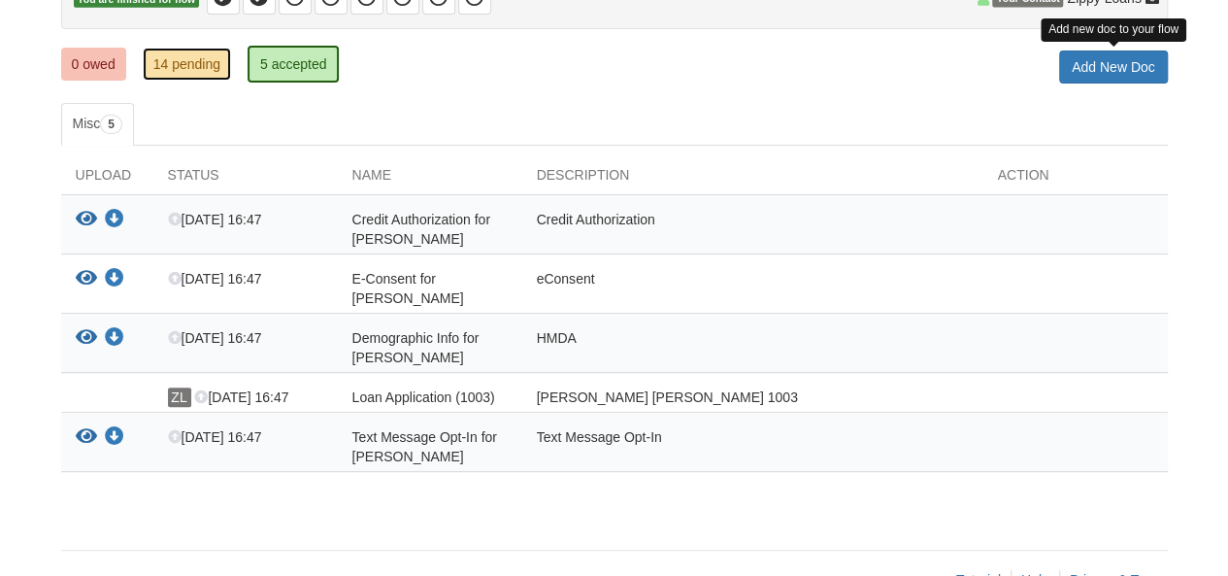
click at [206, 63] on link "14 pending" at bounding box center [187, 64] width 88 height 33
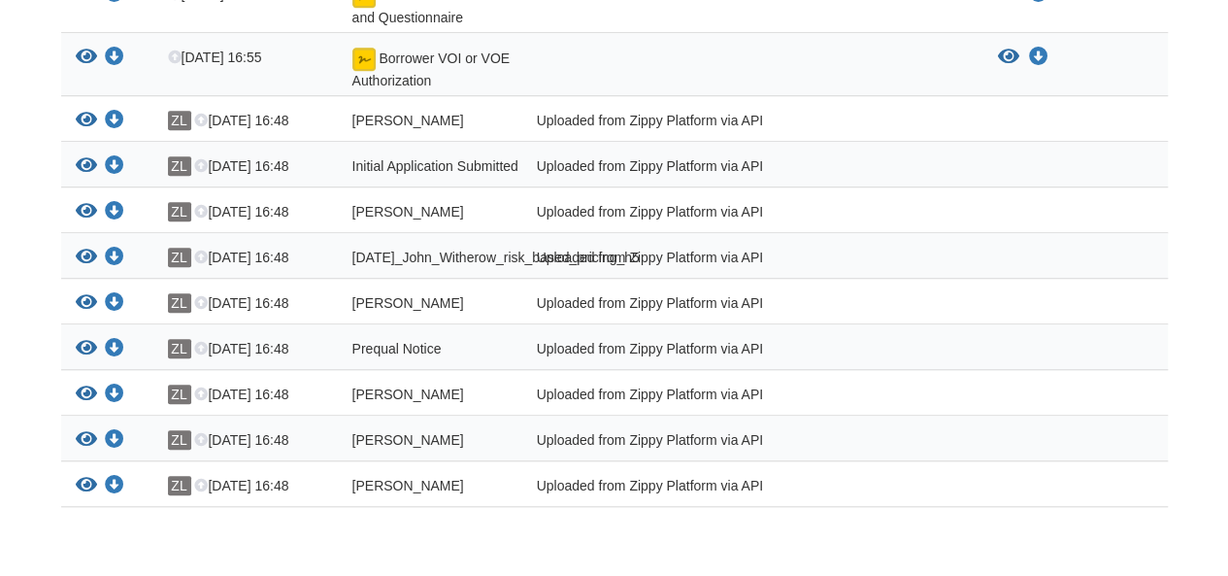
scroll to position [699, 0]
click at [84, 445] on icon "View John_Witherow_credit_authorization" at bounding box center [86, 438] width 21 height 19
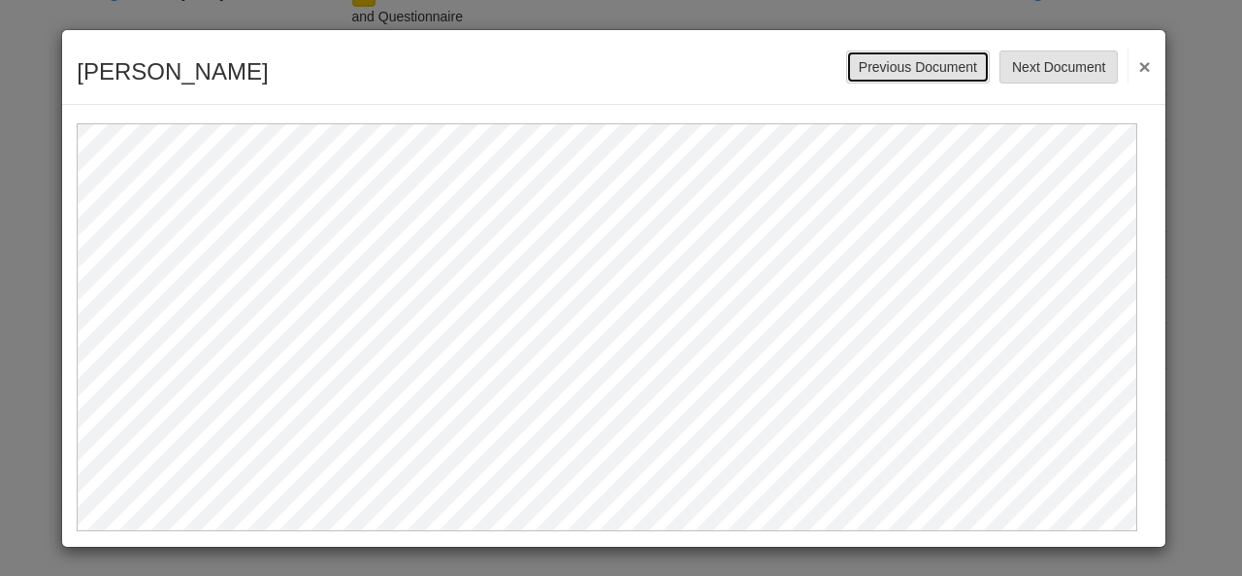
click at [907, 69] on button "Previous Document" at bounding box center [918, 66] width 144 height 33
click at [907, 67] on button "Previous Document" at bounding box center [918, 66] width 144 height 33
click at [1135, 69] on button "×" at bounding box center [1139, 66] width 22 height 35
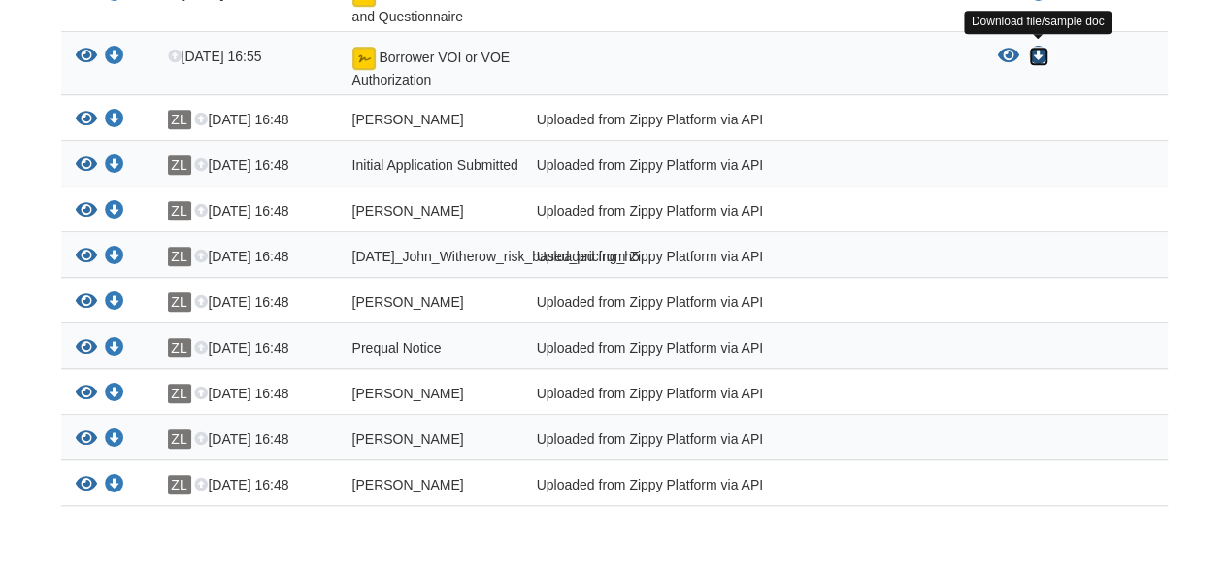
click at [1035, 56] on icon "Download Borrower VOI or VOE Authorization" at bounding box center [1038, 56] width 19 height 19
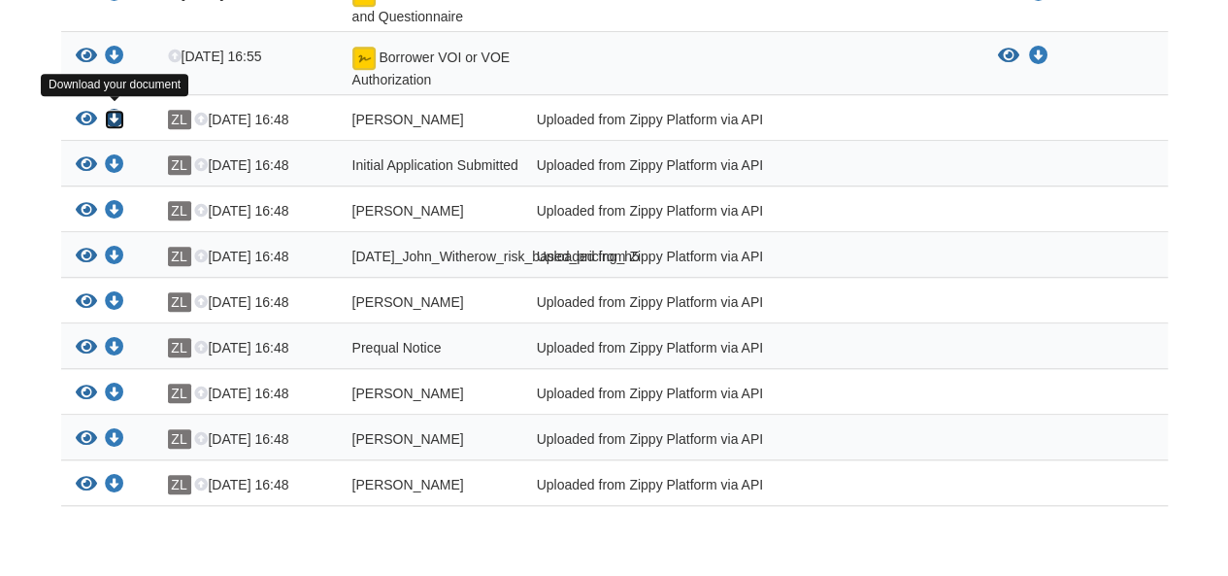
click at [116, 116] on icon "Download John_Witherow_terms_of_use" at bounding box center [114, 119] width 19 height 19
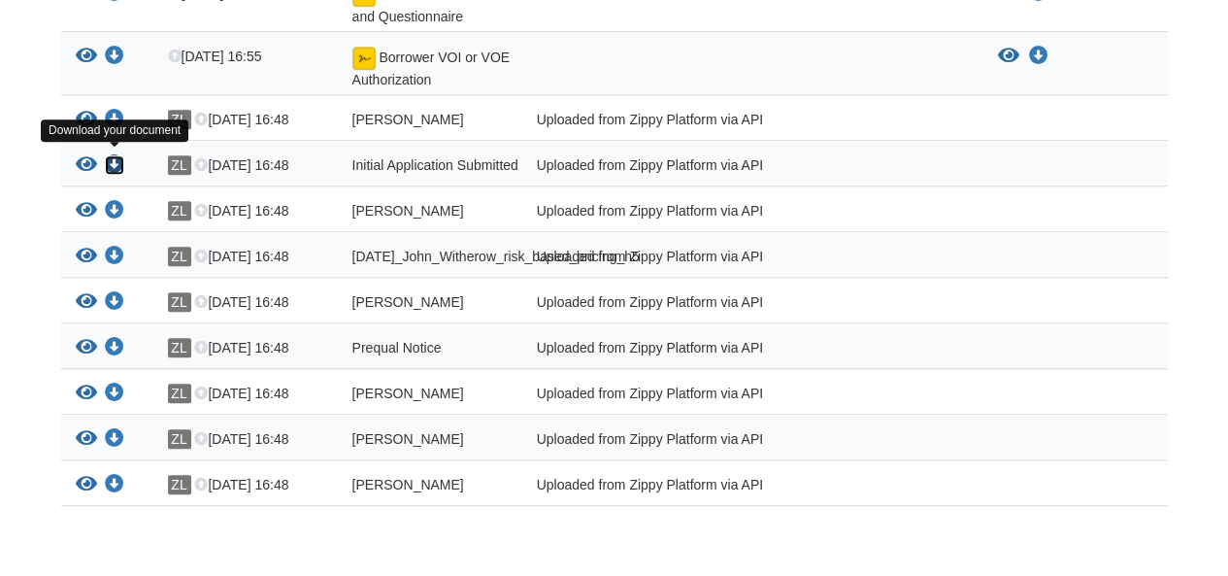
click at [118, 157] on icon "Download Initial Application Submitted" at bounding box center [114, 164] width 19 height 19
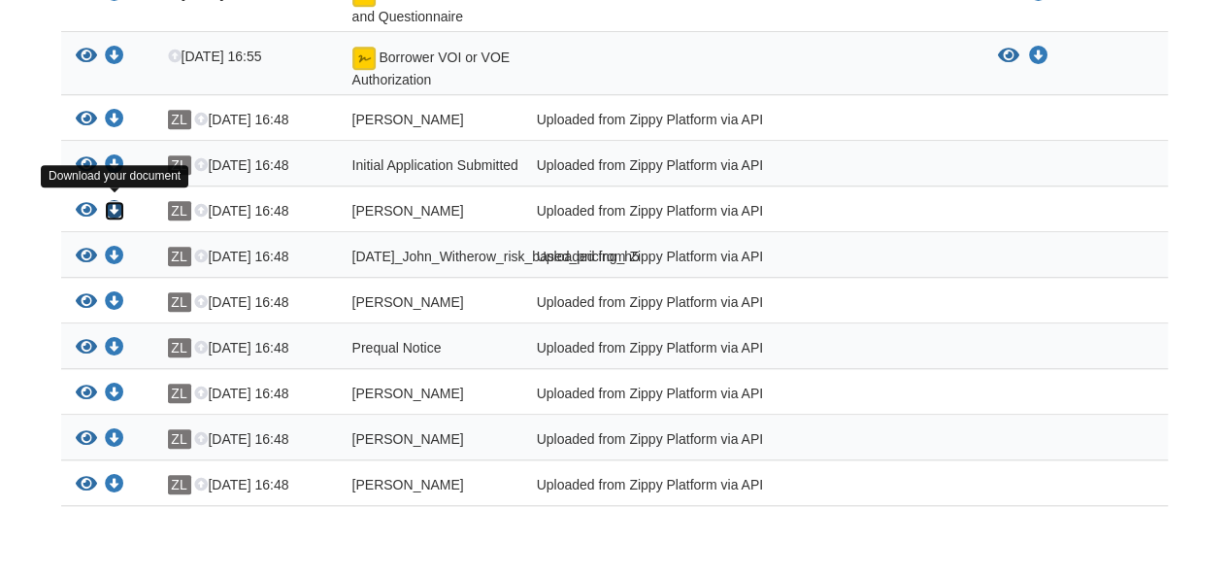
click at [117, 205] on icon "Download John_Witherow_true_and_correct_consent" at bounding box center [114, 210] width 19 height 19
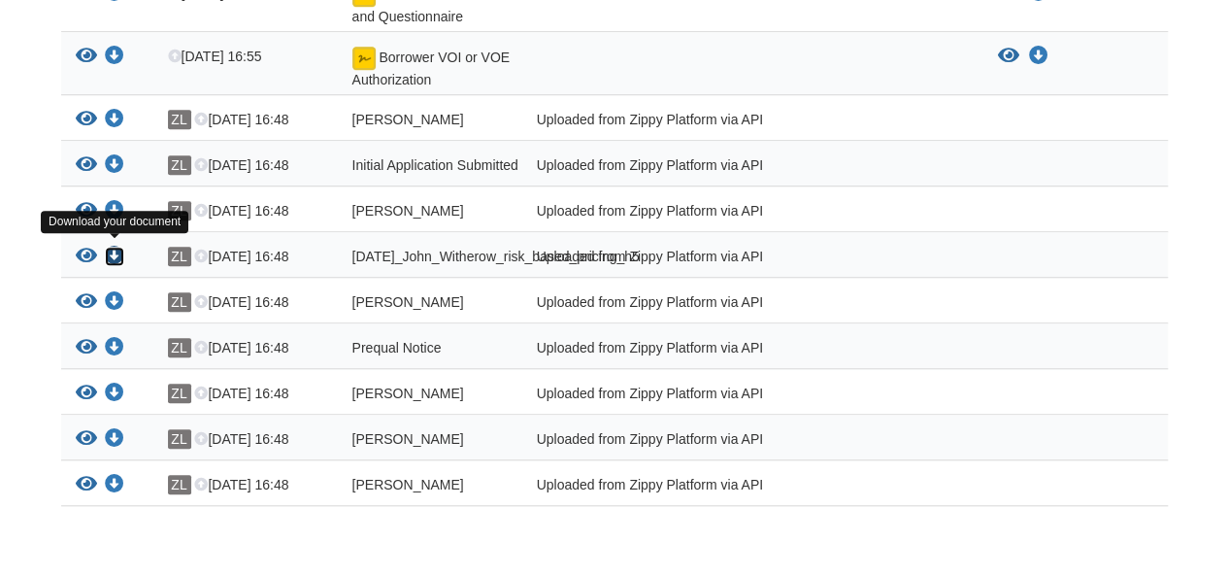
click at [112, 250] on icon "Download 09-10-2025_John_Witherow_risk_based_pricing_h5" at bounding box center [114, 256] width 19 height 19
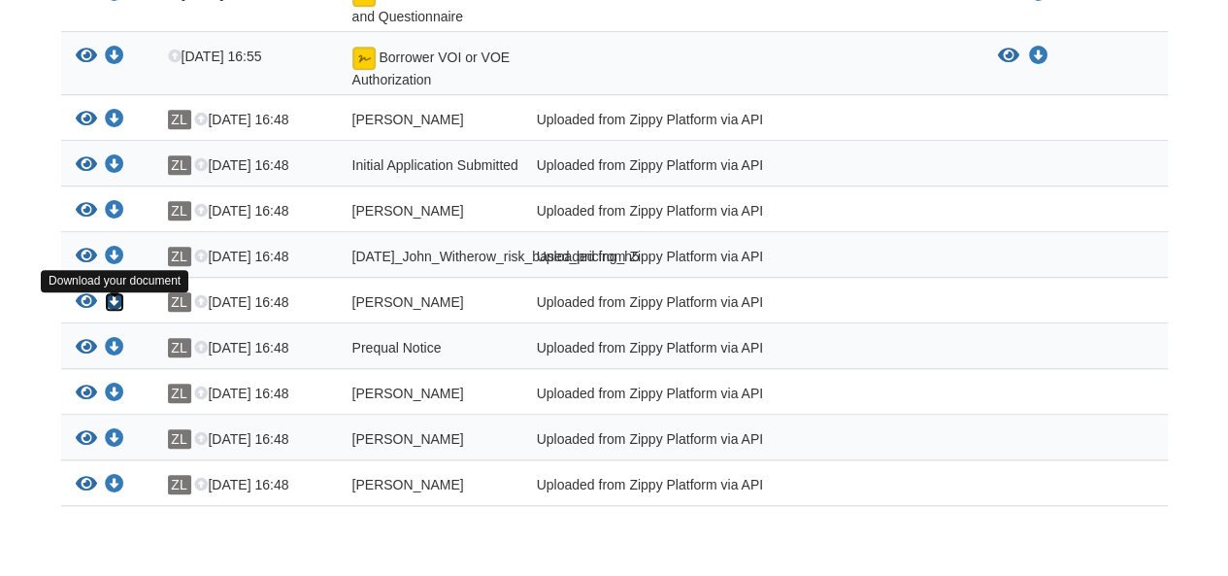
click at [113, 311] on icon "Download John_Witherow_sms_consent" at bounding box center [114, 301] width 19 height 19
click at [113, 312] on icon "Download John_Witherow_sms_consent" at bounding box center [114, 301] width 19 height 19
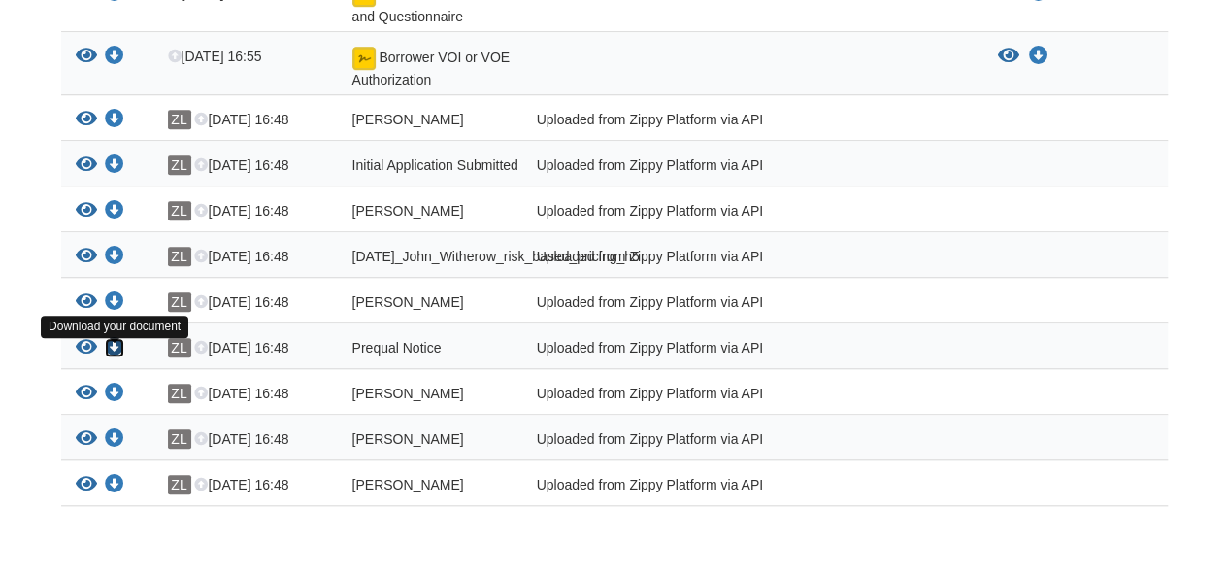
click at [113, 352] on icon "Download Prequal Notice" at bounding box center [114, 347] width 19 height 19
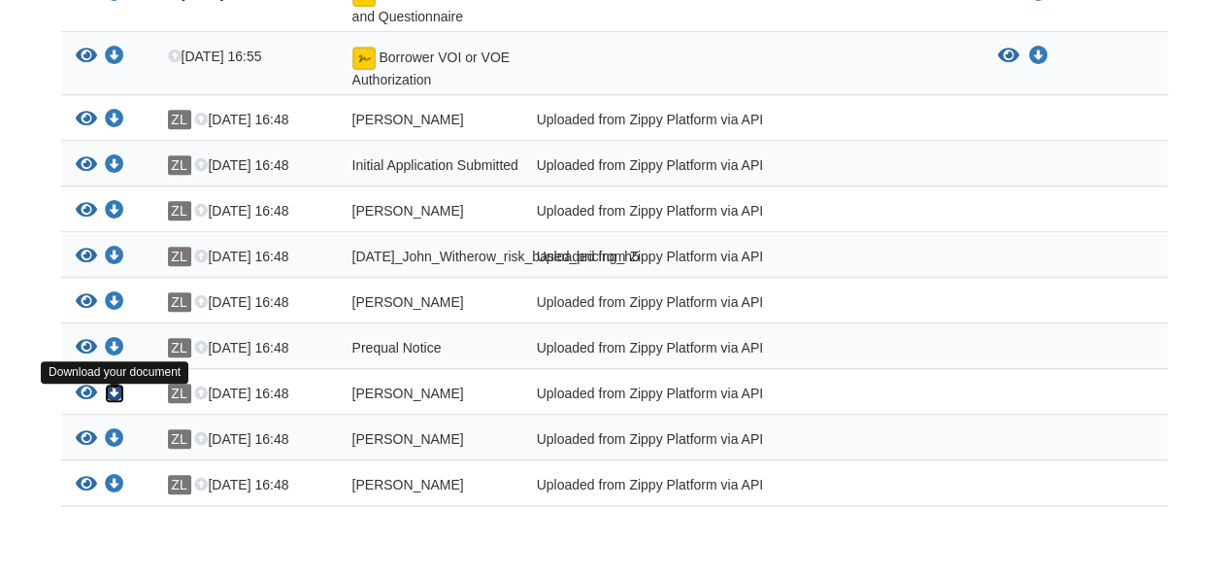
click at [113, 396] on icon "Download John_Witherow_privacy_notice" at bounding box center [114, 392] width 19 height 19
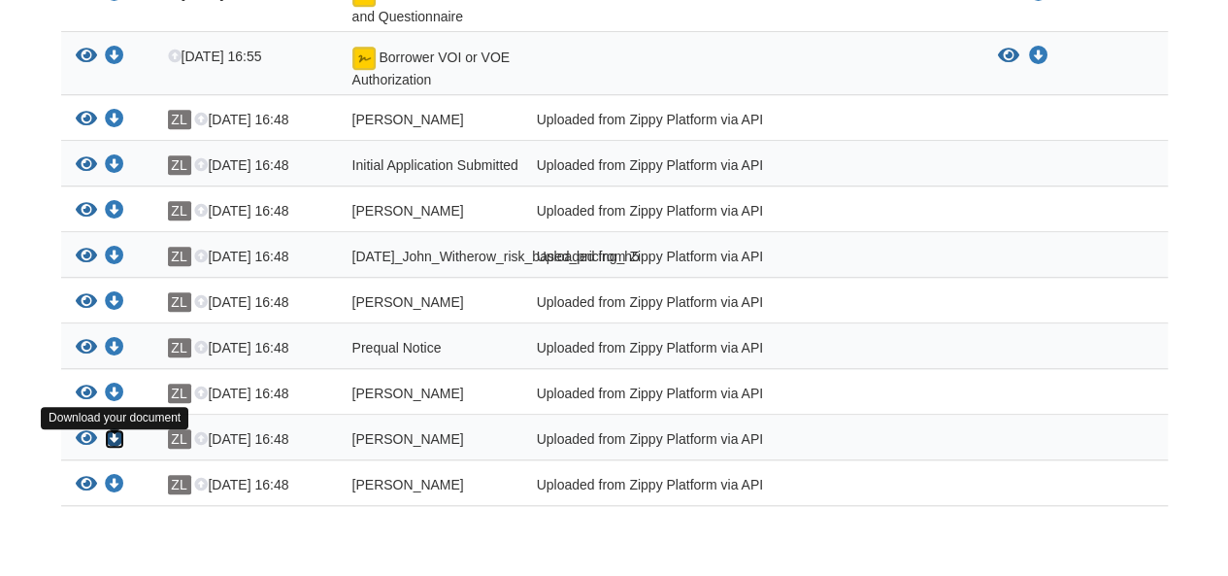
click at [116, 442] on icon "Download John_Witherow_credit_authorization" at bounding box center [114, 438] width 19 height 19
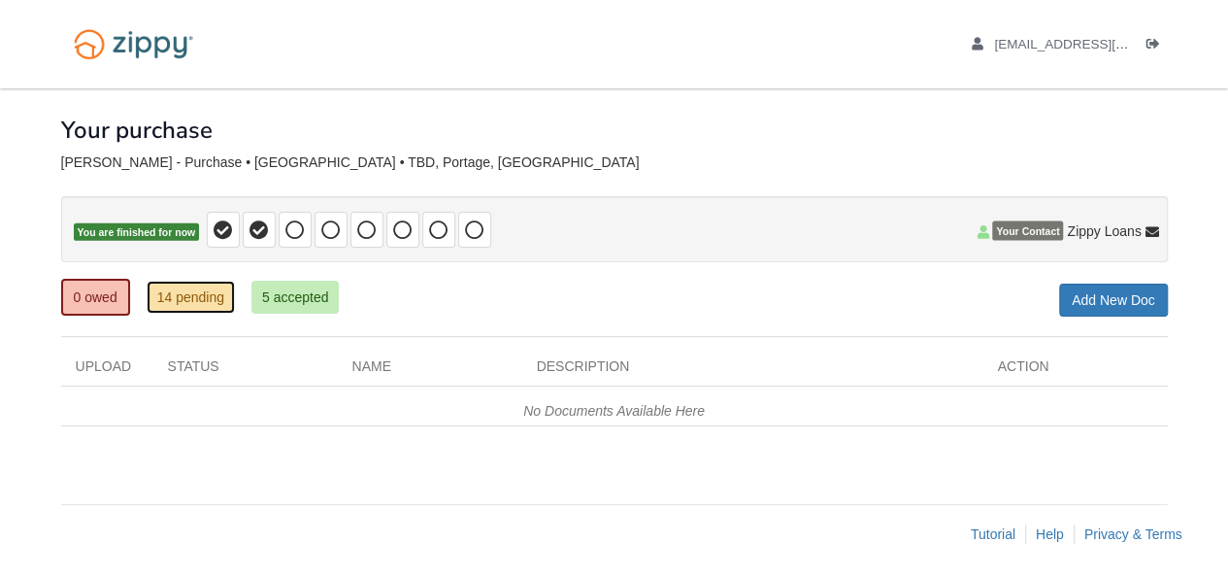
click at [202, 305] on link "14 pending" at bounding box center [191, 297] width 88 height 33
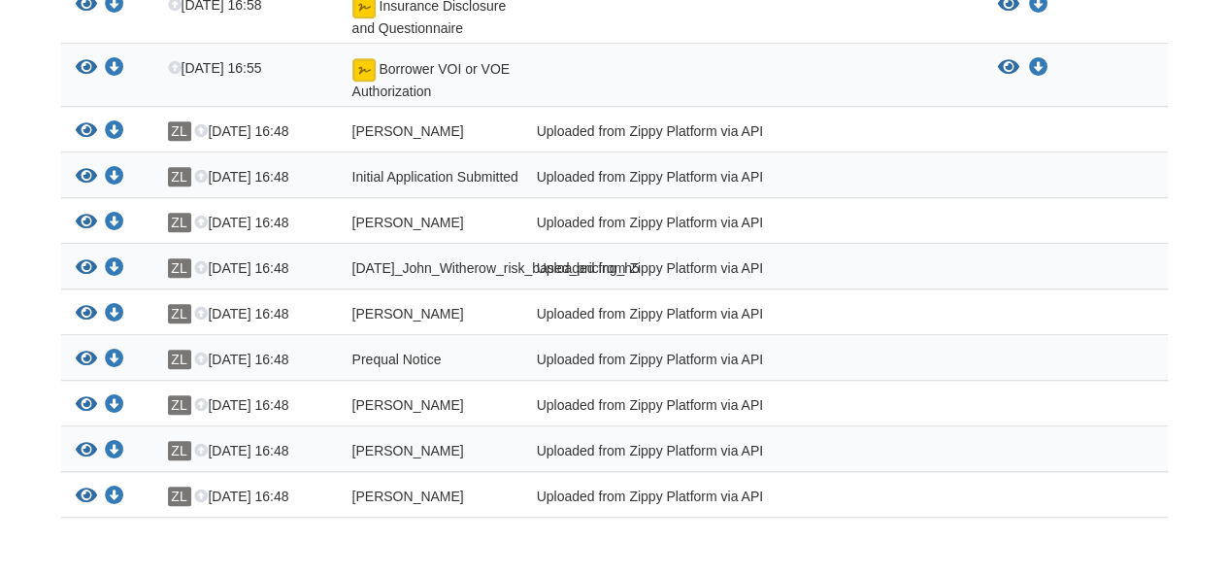
scroll to position [699, 0]
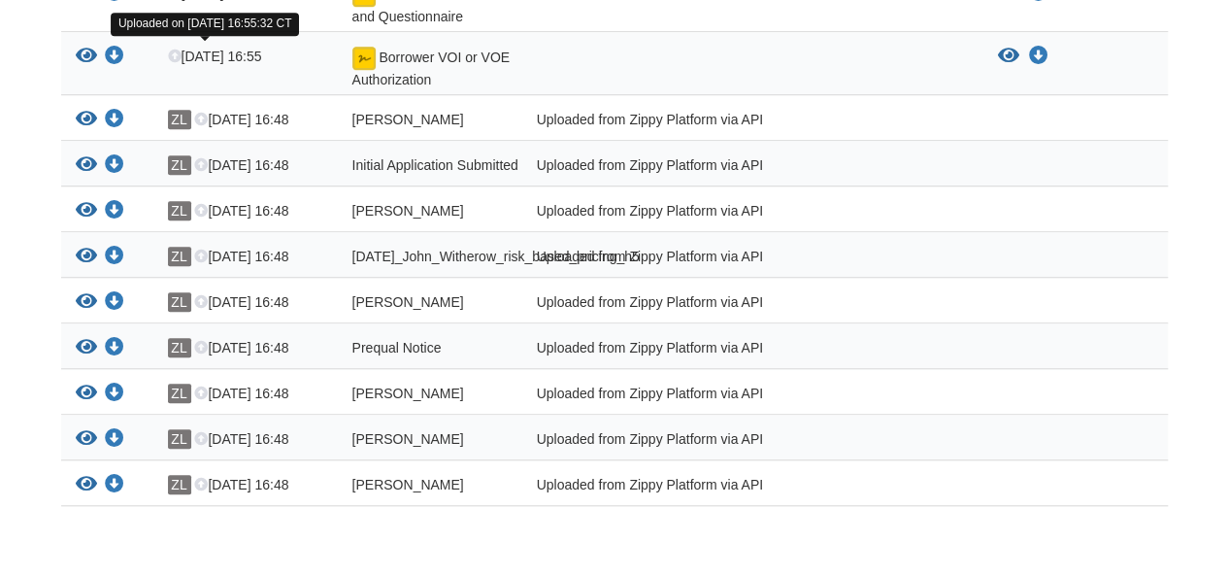
click at [173, 50] on icon at bounding box center [175, 57] width 14 height 14
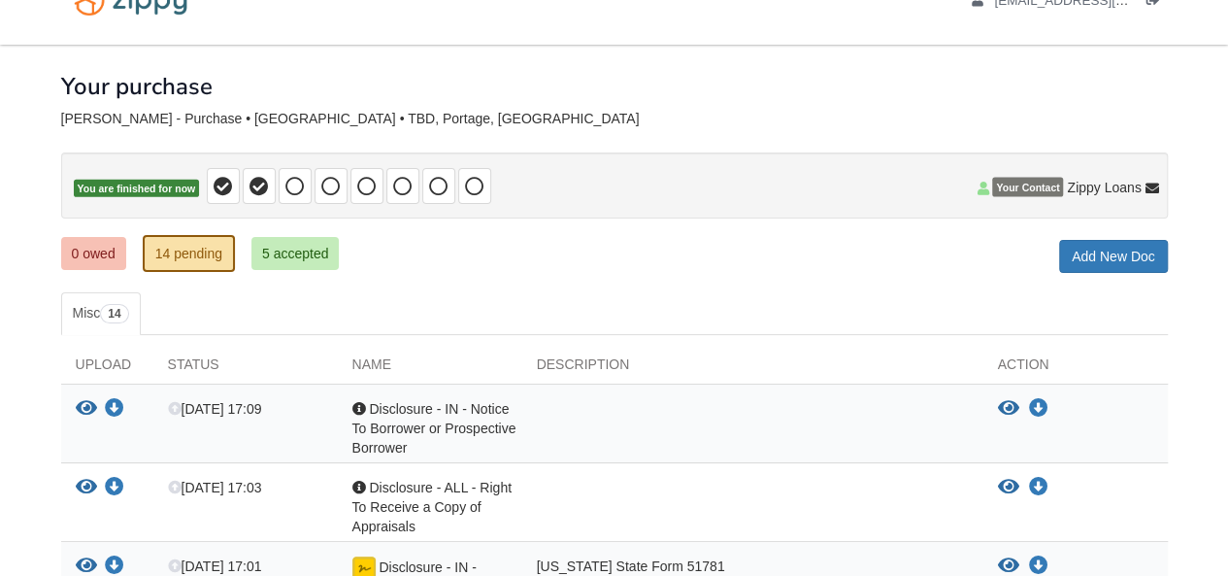
scroll to position [0, 0]
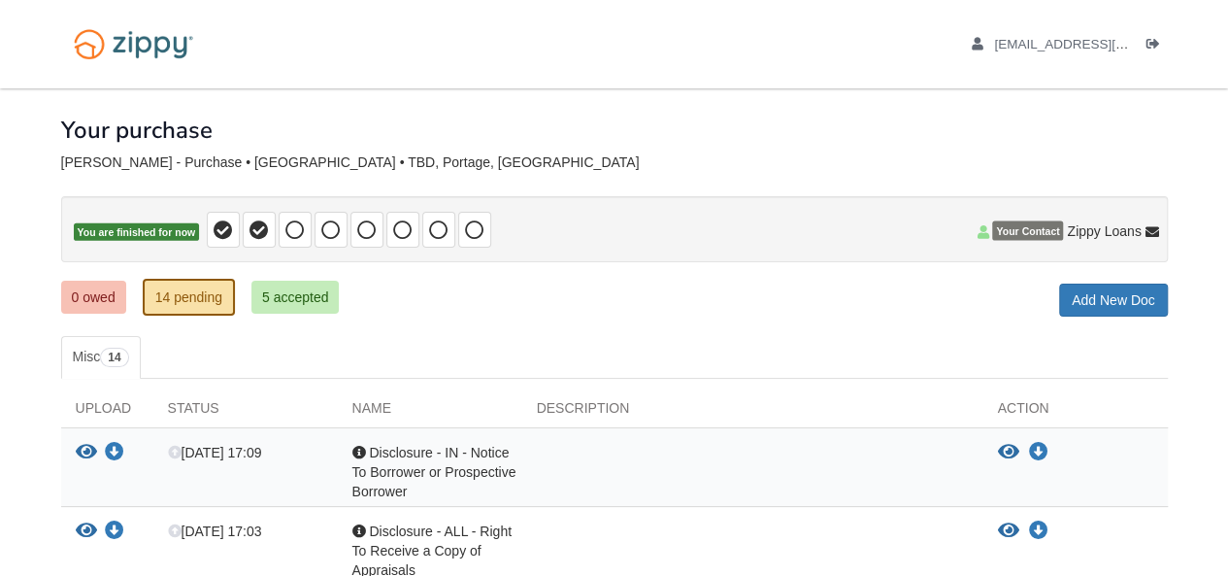
click at [382, 296] on div "0 owed 14 pending 5 accepted My Estimated Payment × My Estimated Payment Add Ne…" at bounding box center [614, 298] width 1106 height 35
